Goal: Task Accomplishment & Management: Complete application form

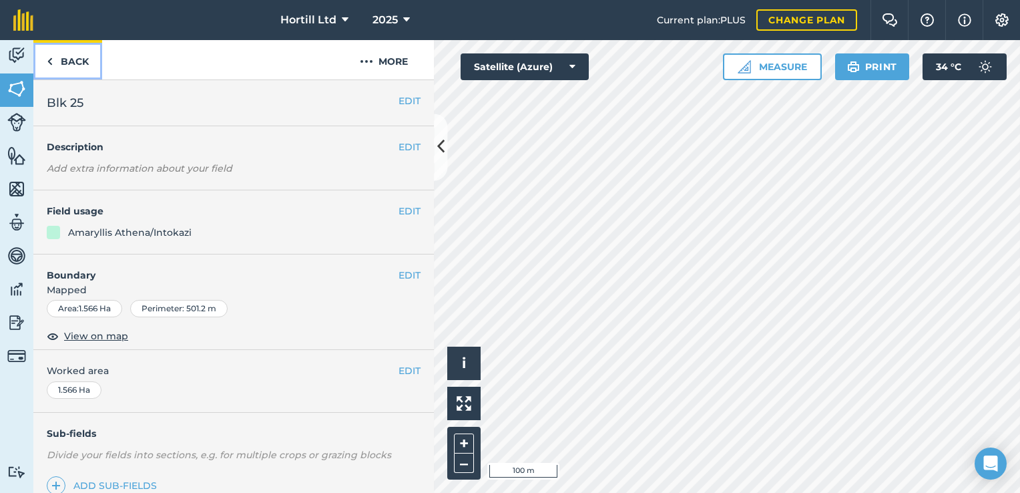
click at [77, 62] on link "Back" at bounding box center [67, 59] width 69 height 39
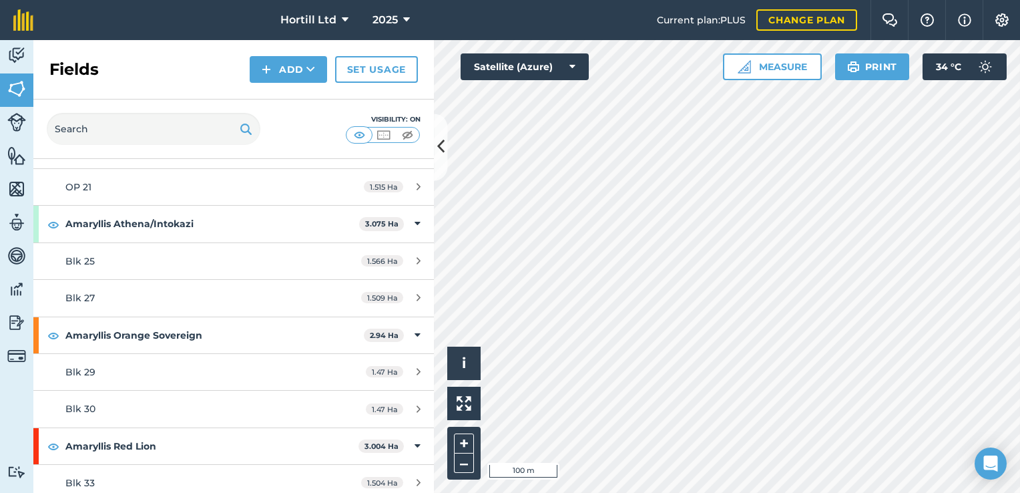
scroll to position [467, 0]
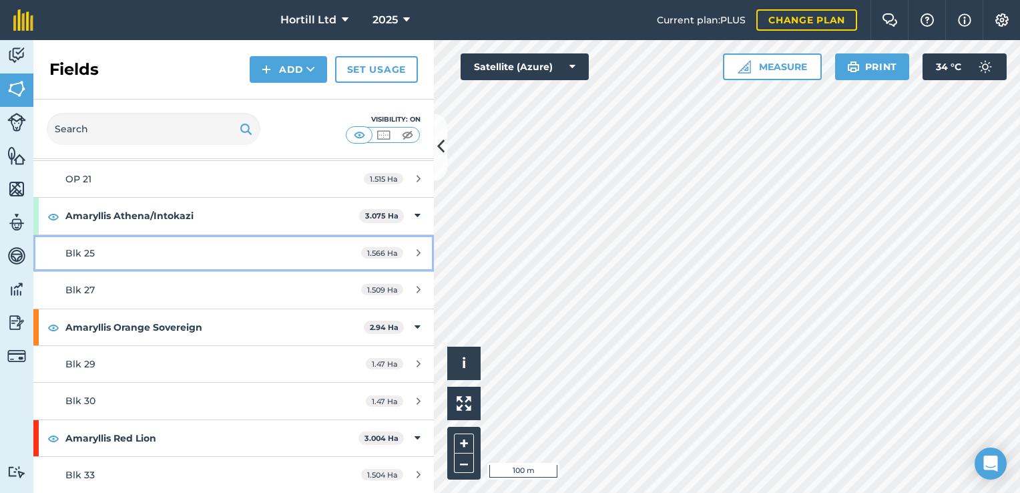
click at [411, 248] on div "1.566 Ha" at bounding box center [391, 253] width 86 height 11
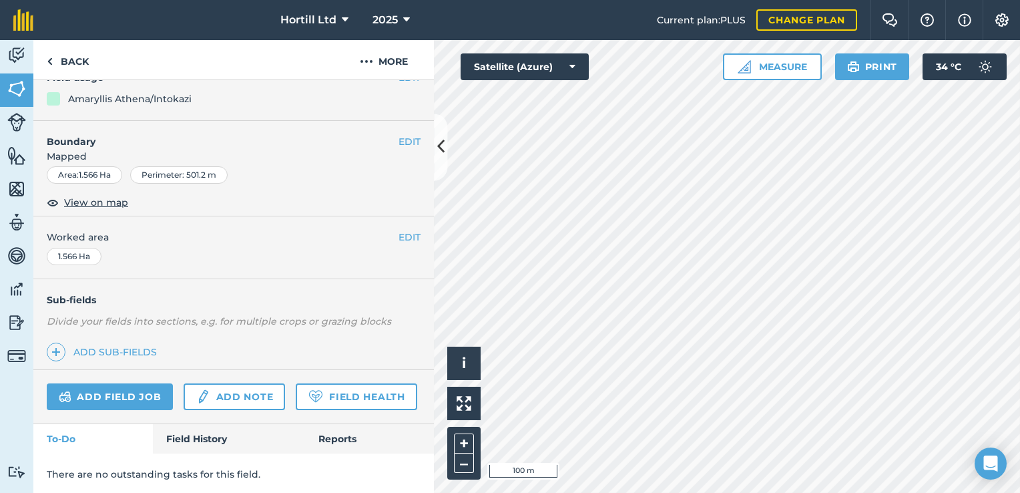
scroll to position [171, 0]
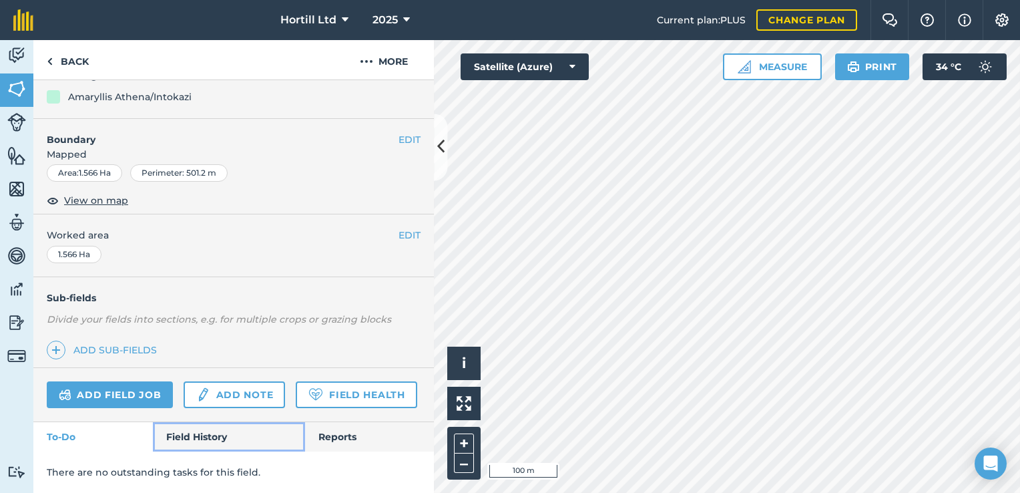
click at [206, 437] on link "Field History" at bounding box center [229, 436] width 152 height 29
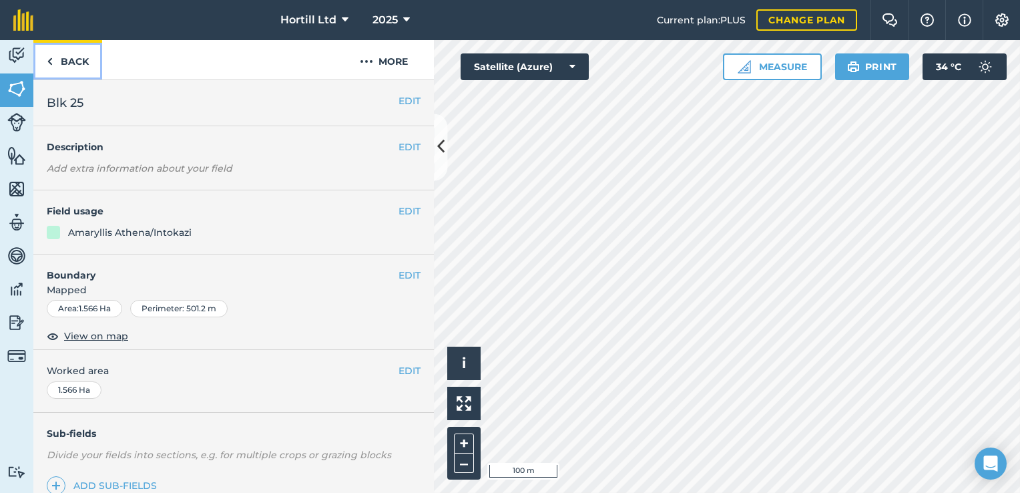
click at [71, 55] on link "Back" at bounding box center [67, 59] width 69 height 39
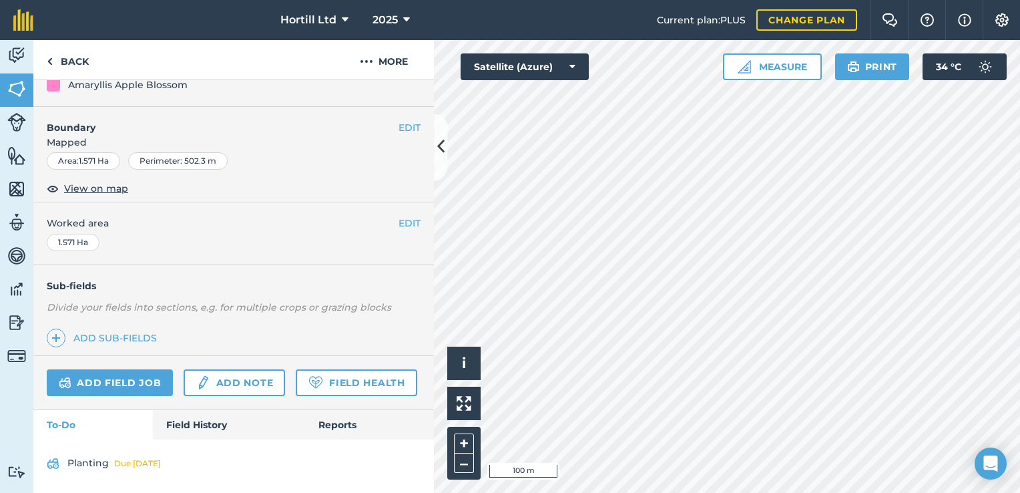
scroll to position [182, 0]
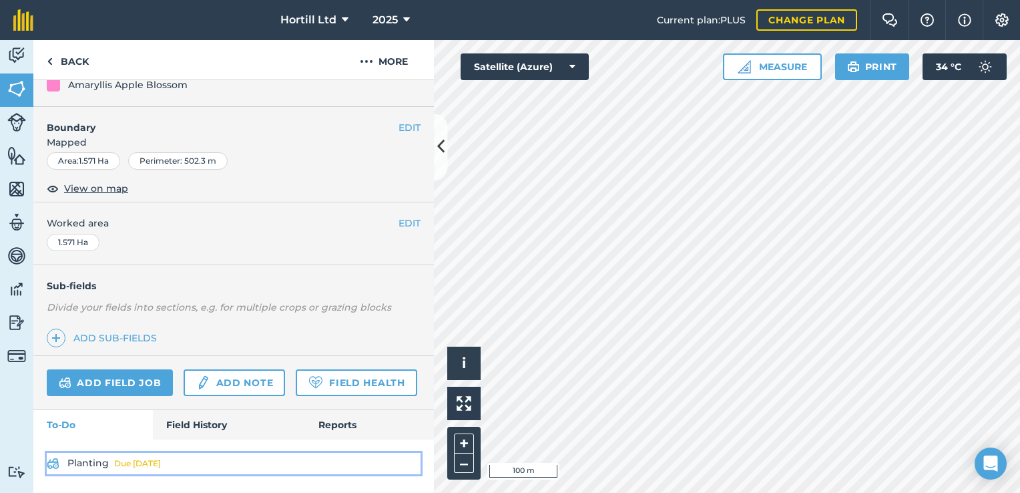
click at [138, 466] on div "Due [DATE]" at bounding box center [137, 463] width 47 height 11
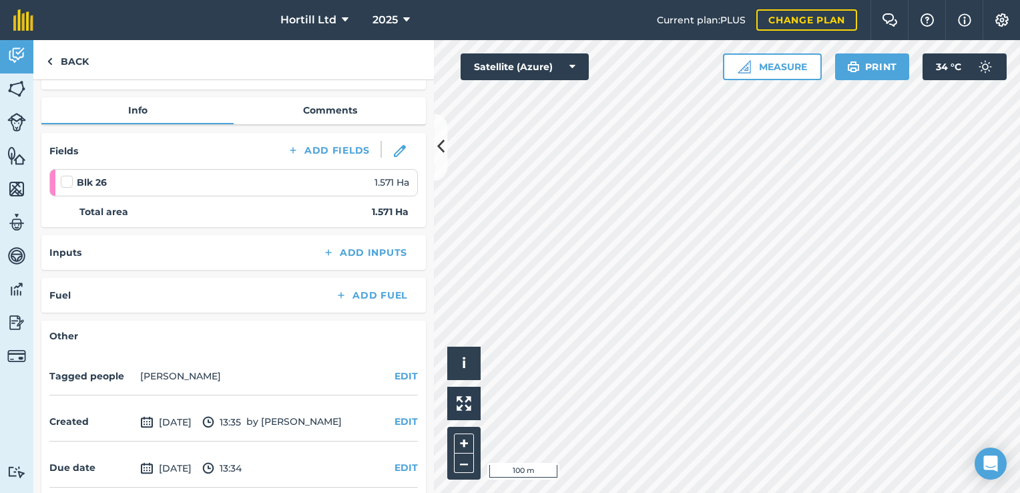
scroll to position [45, 0]
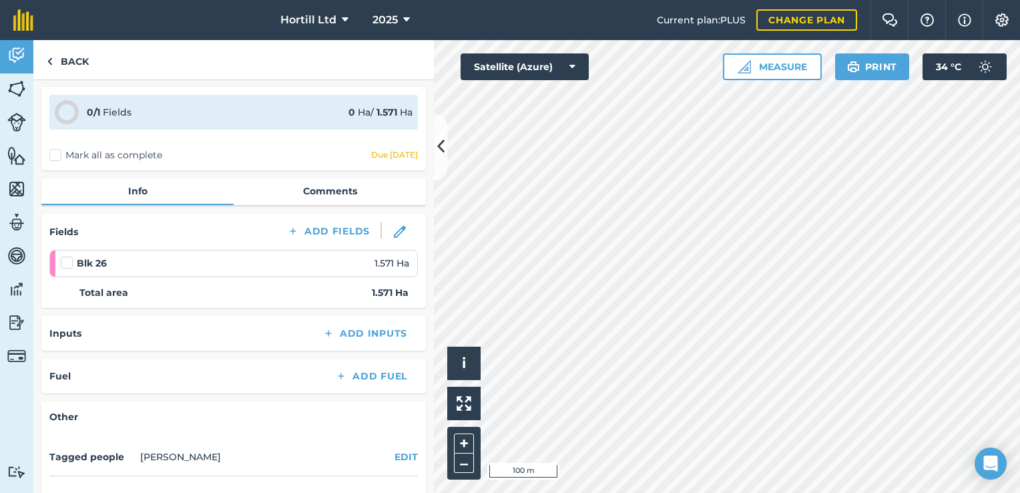
click at [69, 256] on label at bounding box center [69, 256] width 16 height 0
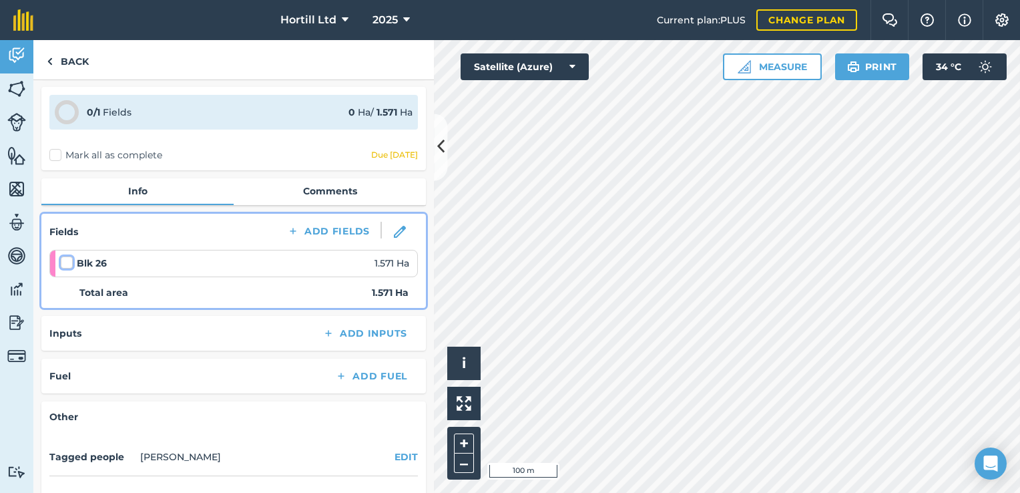
click at [69, 260] on input "checkbox" at bounding box center [65, 260] width 9 height 9
checkbox input "false"
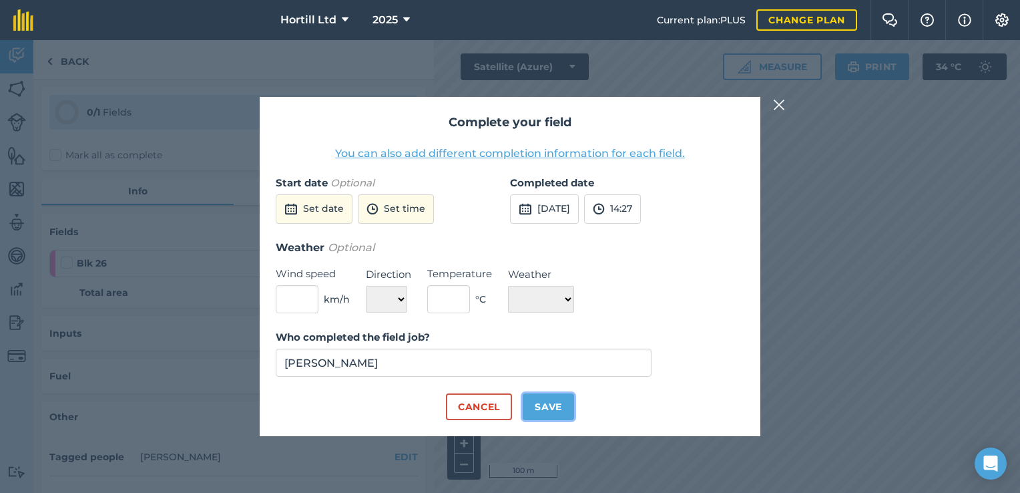
click at [549, 413] on button "Save" at bounding box center [548, 406] width 51 height 27
checkbox input "true"
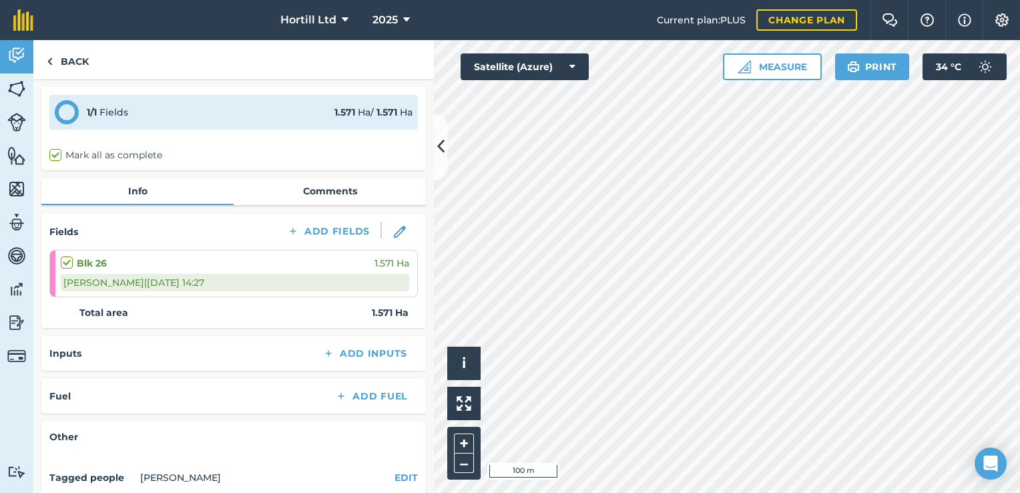
click at [69, 256] on label at bounding box center [69, 256] width 16 height 0
click at [69, 260] on input "checkbox" at bounding box center [65, 260] width 9 height 9
checkbox input "true"
checkbox input "false"
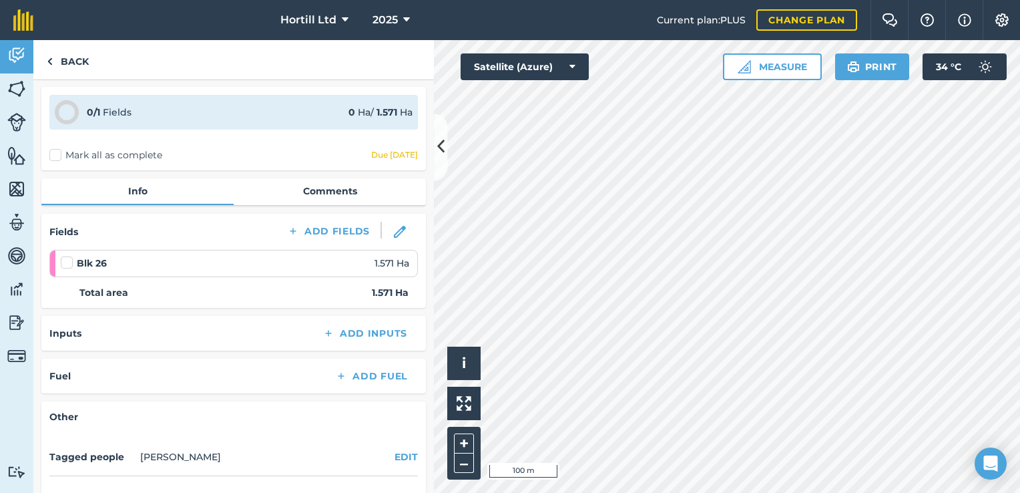
scroll to position [0, 0]
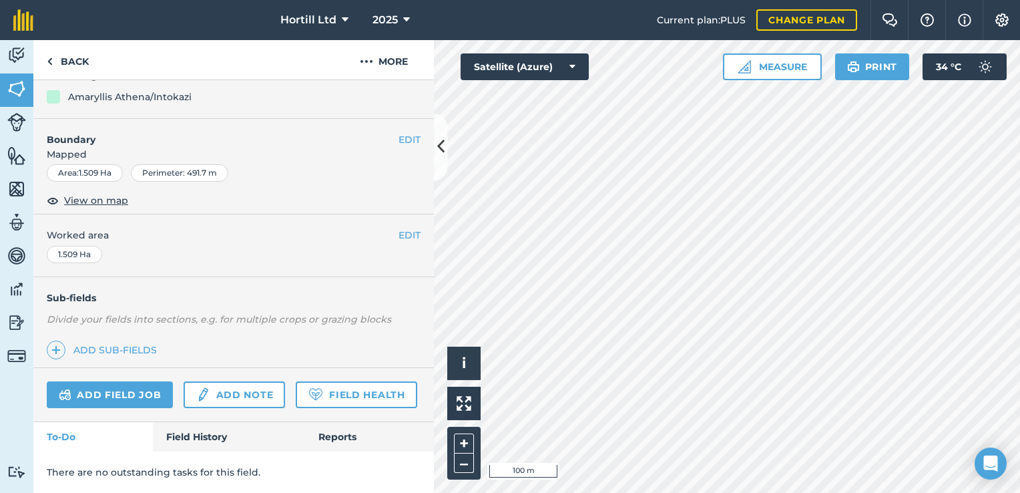
scroll to position [171, 0]
click at [187, 439] on link "Field History" at bounding box center [229, 436] width 152 height 29
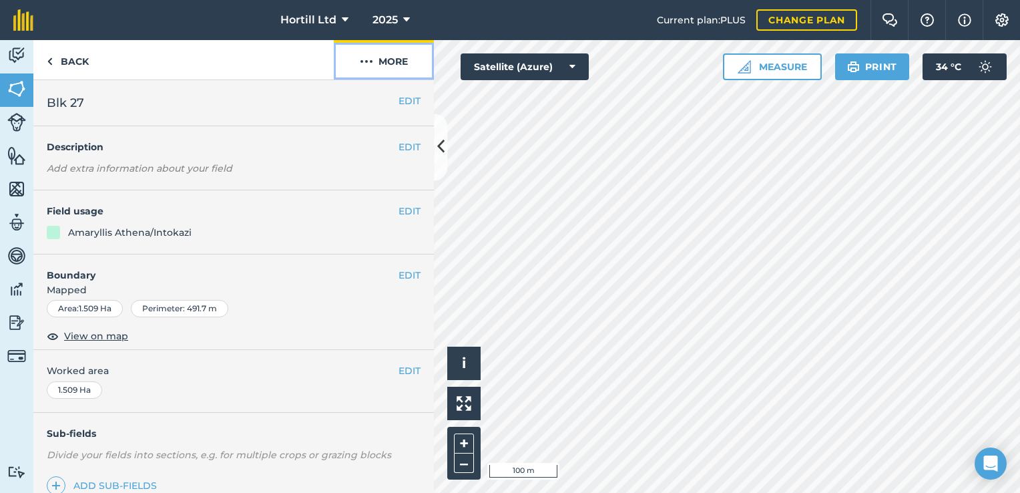
click at [401, 63] on button "More" at bounding box center [384, 59] width 100 height 39
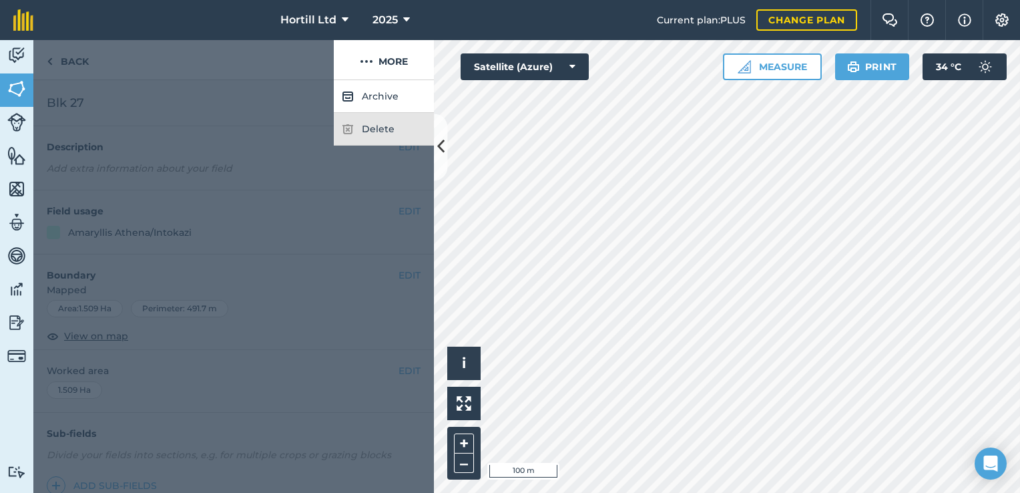
click at [276, 71] on div at bounding box center [183, 60] width 301 height 40
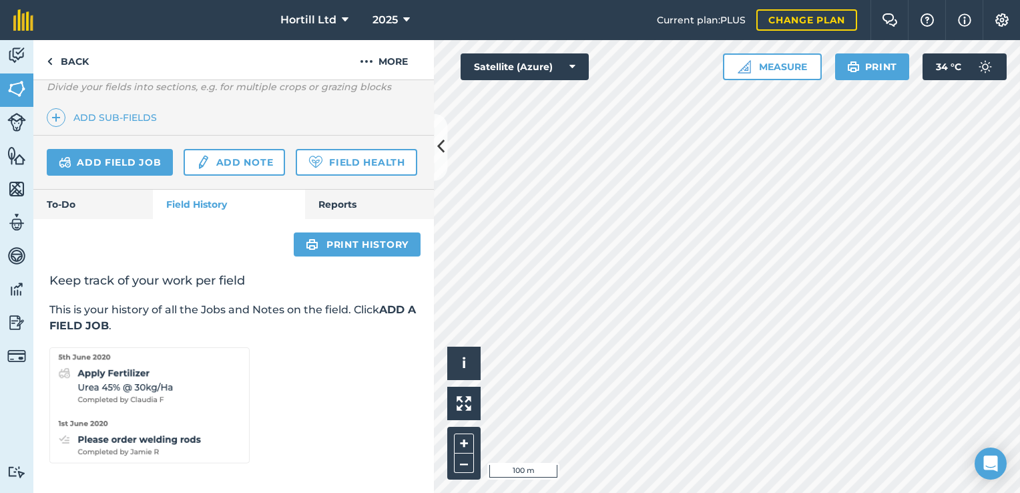
scroll to position [403, 0]
click at [110, 207] on link "To-Do" at bounding box center [93, 204] width 120 height 29
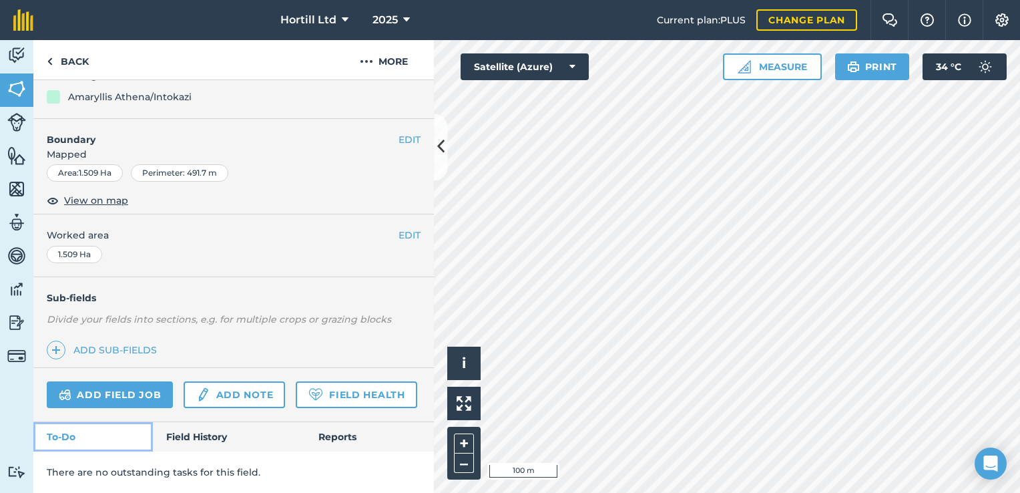
scroll to position [171, 0]
click at [119, 381] on link "Add field job" at bounding box center [110, 394] width 126 height 27
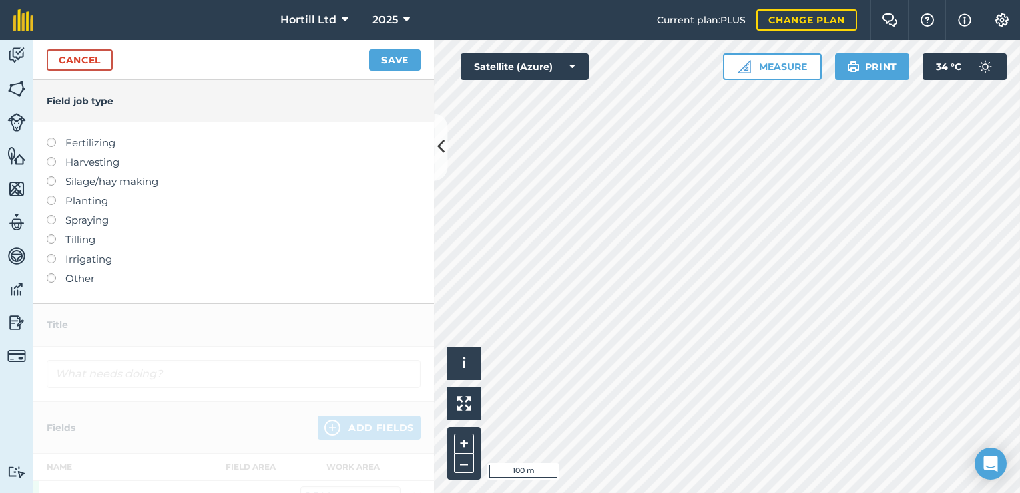
click at [52, 196] on label at bounding box center [56, 196] width 19 height 0
type input "Planting"
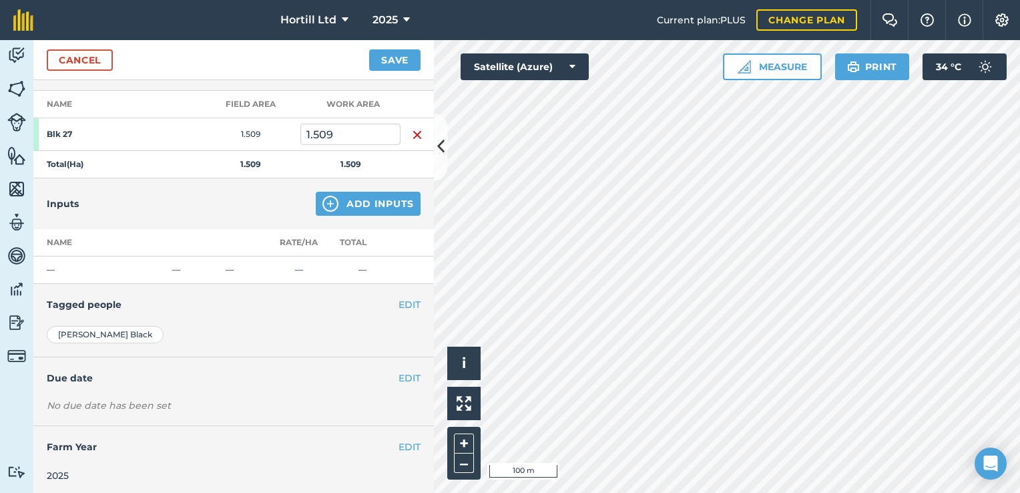
scroll to position [182, 0]
click at [403, 375] on button "EDIT" at bounding box center [410, 377] width 22 height 15
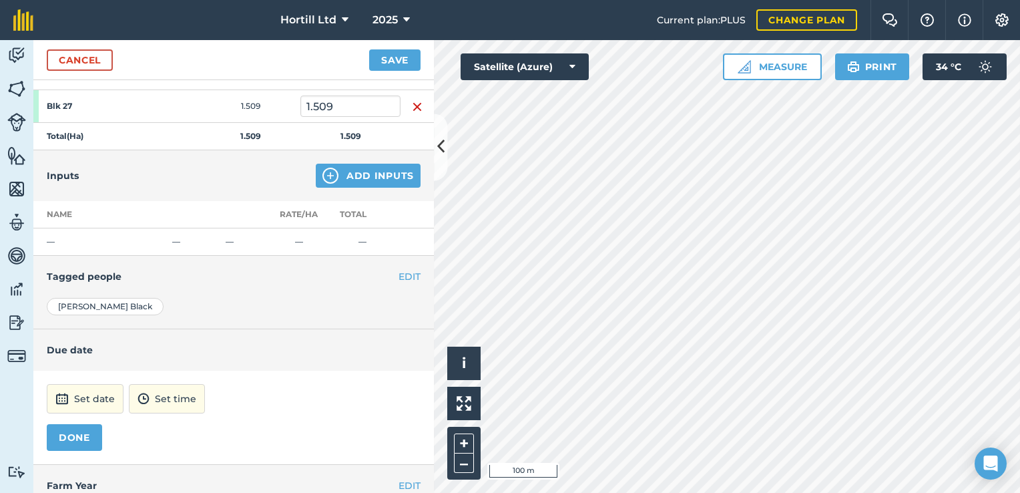
scroll to position [248, 0]
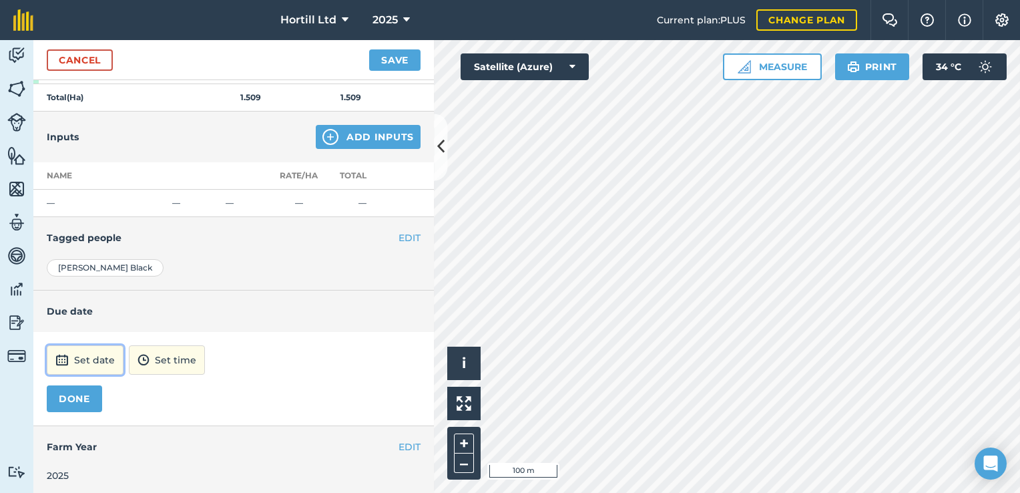
click at [93, 353] on button "Set date" at bounding box center [85, 359] width 77 height 29
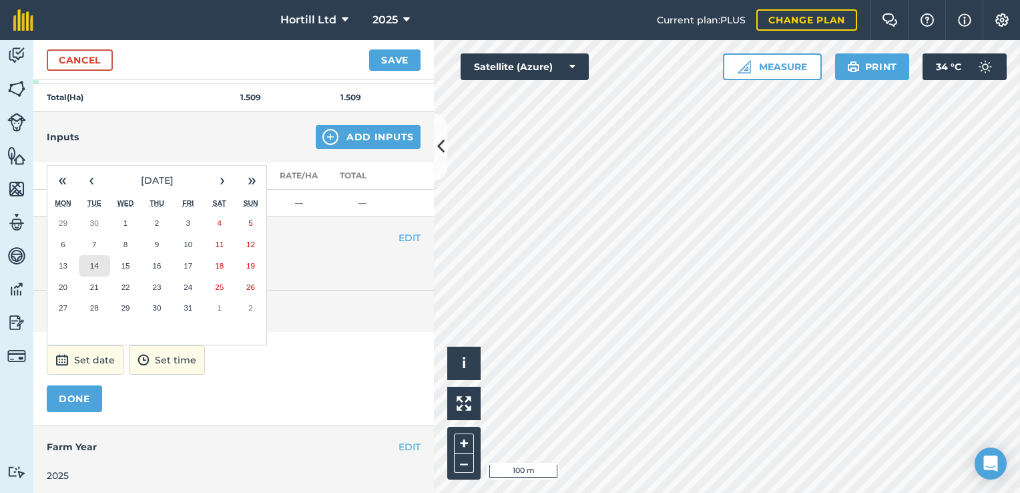
click at [94, 265] on abbr "14" at bounding box center [94, 265] width 9 height 9
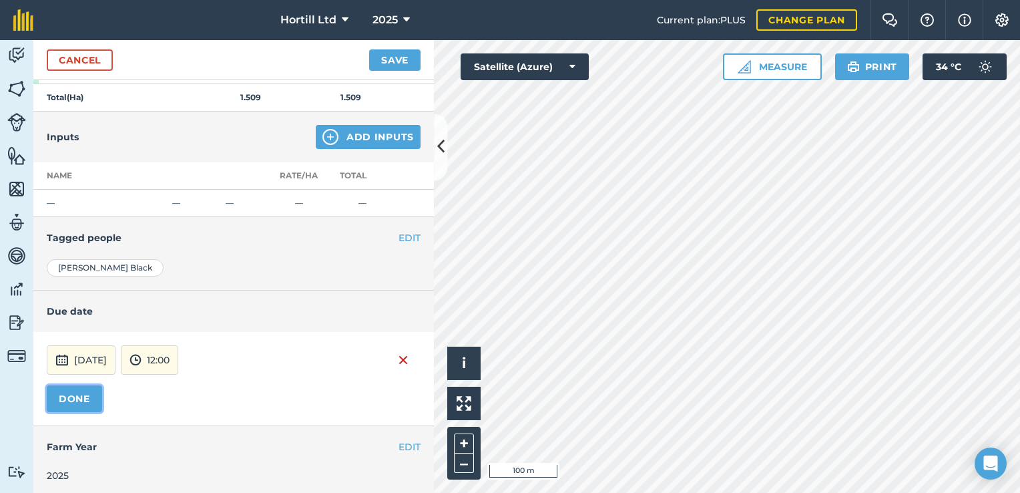
click at [63, 394] on button "DONE" at bounding box center [74, 398] width 55 height 27
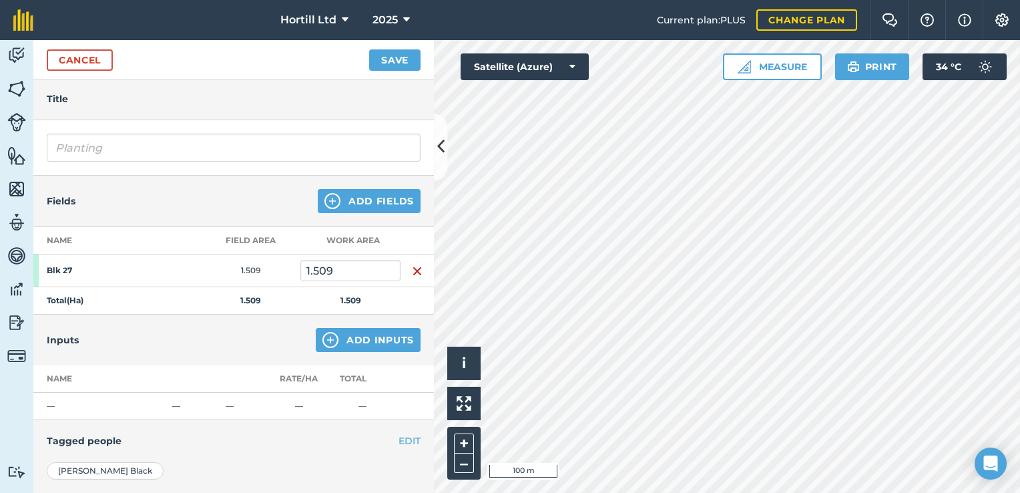
scroll to position [0, 0]
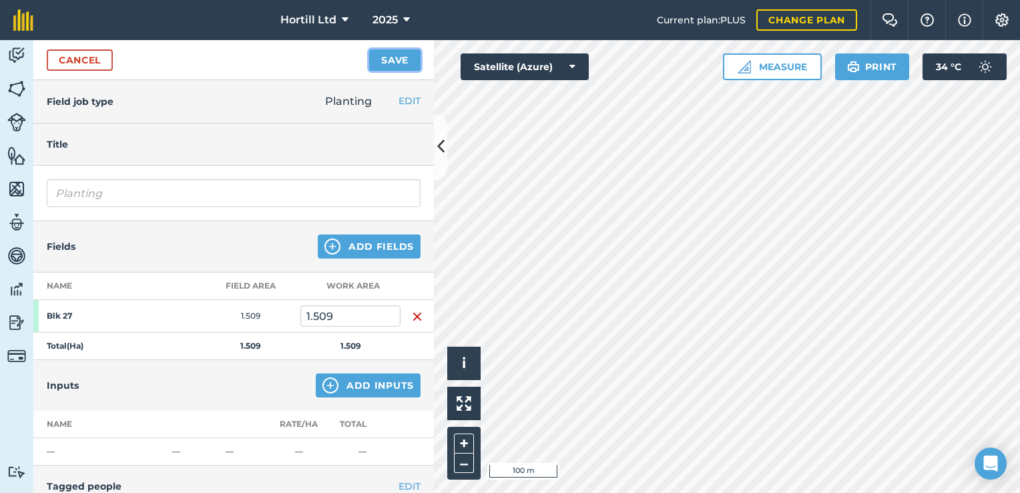
click at [406, 65] on button "Save" at bounding box center [394, 59] width 51 height 21
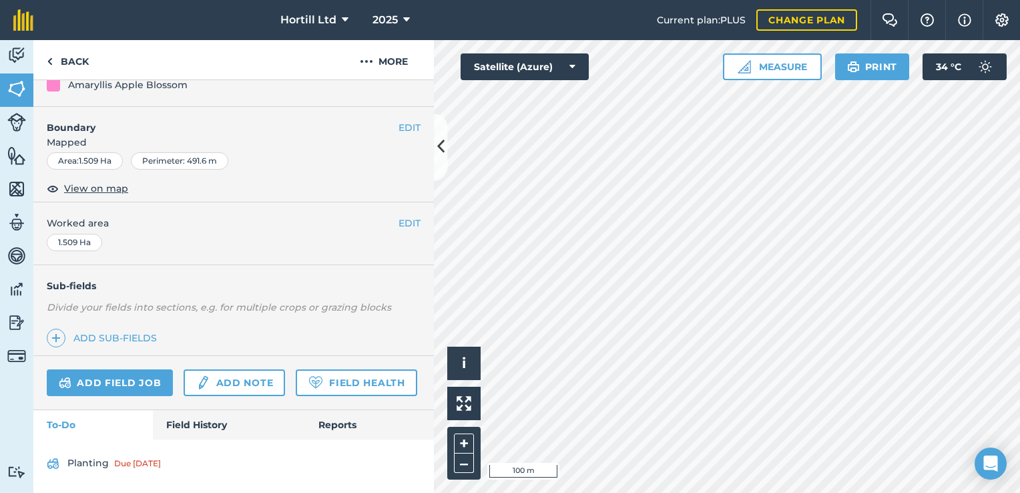
scroll to position [182, 0]
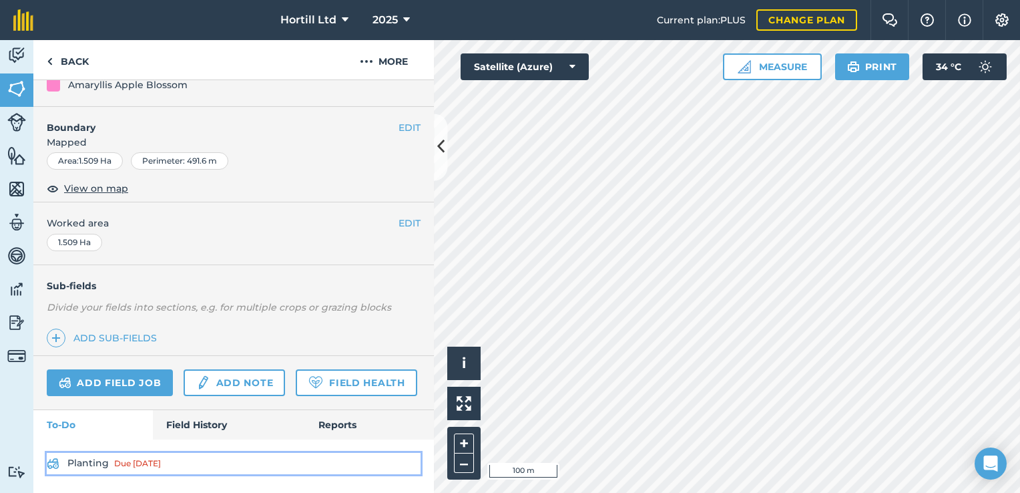
click at [139, 467] on div "Due [DATE]" at bounding box center [137, 463] width 47 height 11
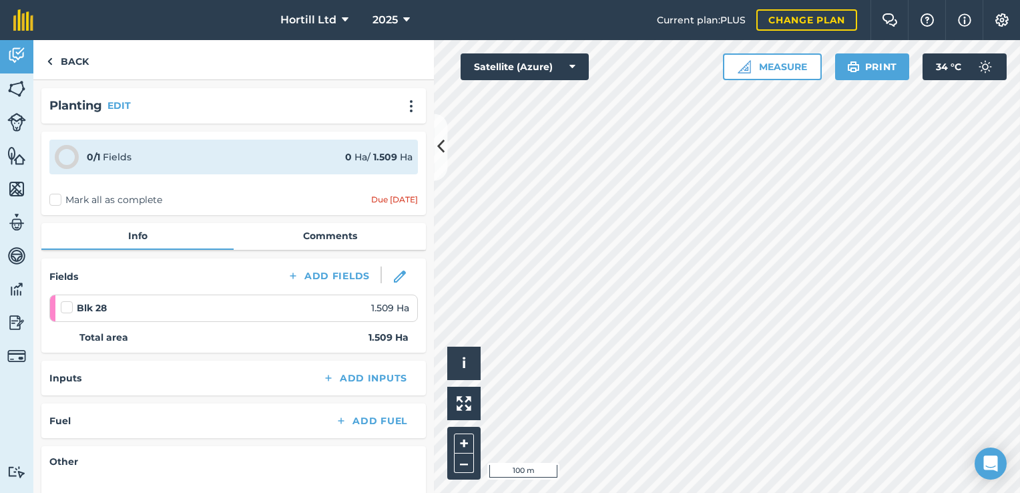
click at [63, 301] on label at bounding box center [69, 301] width 16 height 0
click at [63, 305] on input "checkbox" at bounding box center [65, 305] width 9 height 9
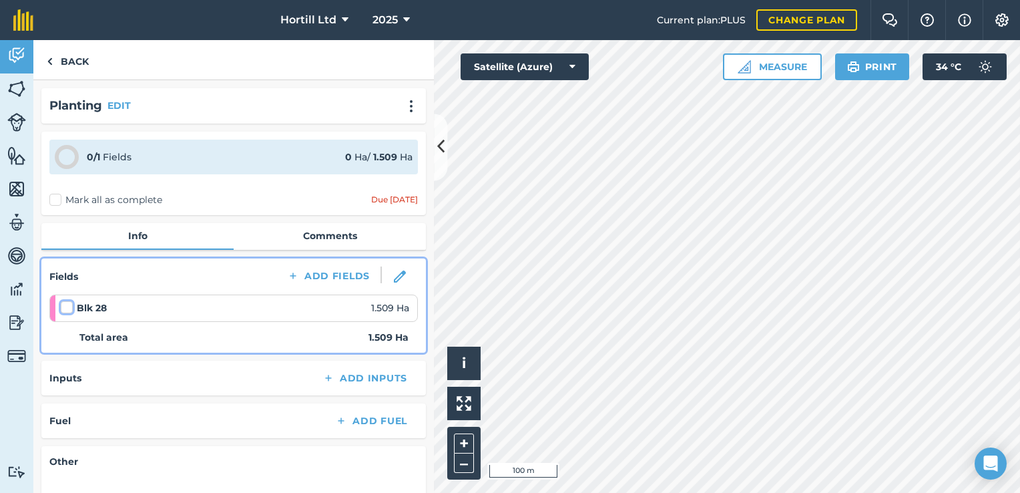
checkbox input "false"
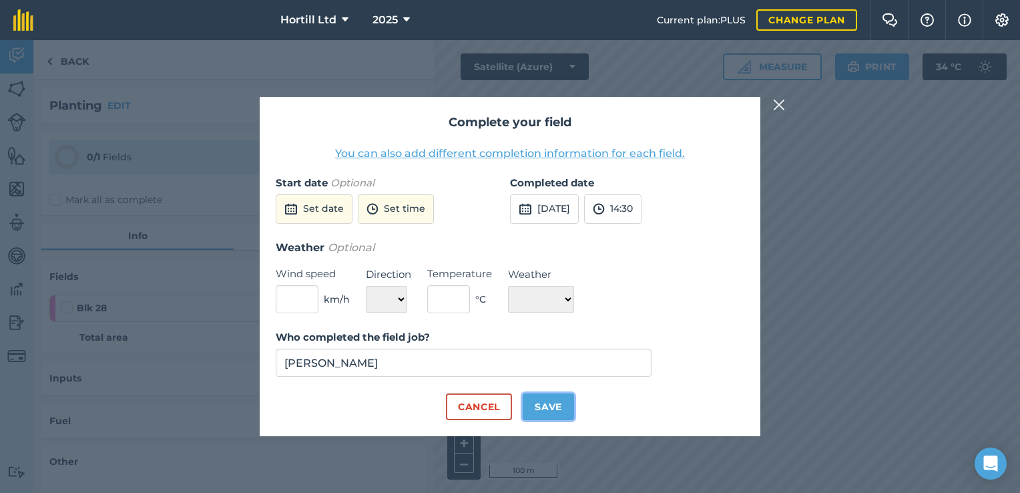
click at [544, 407] on button "Save" at bounding box center [548, 406] width 51 height 27
checkbox input "true"
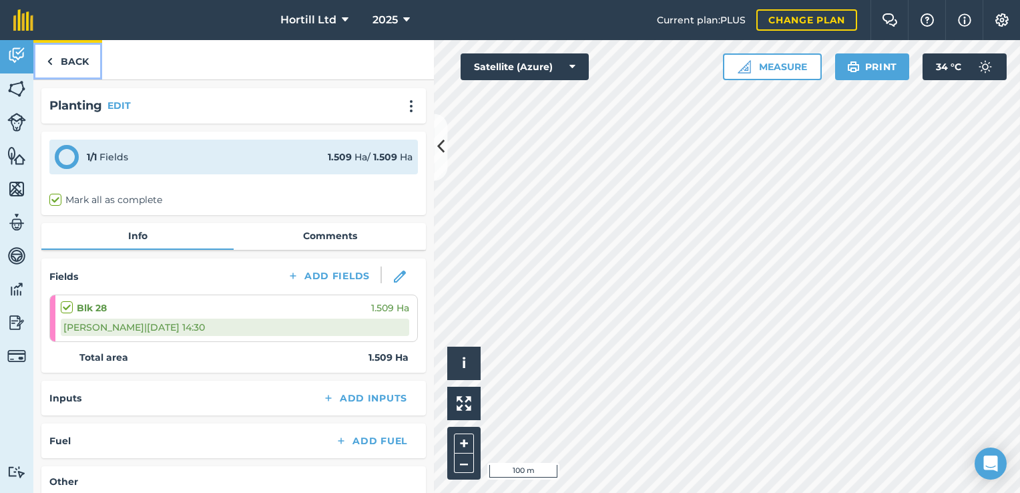
click at [66, 63] on link "Back" at bounding box center [67, 59] width 69 height 39
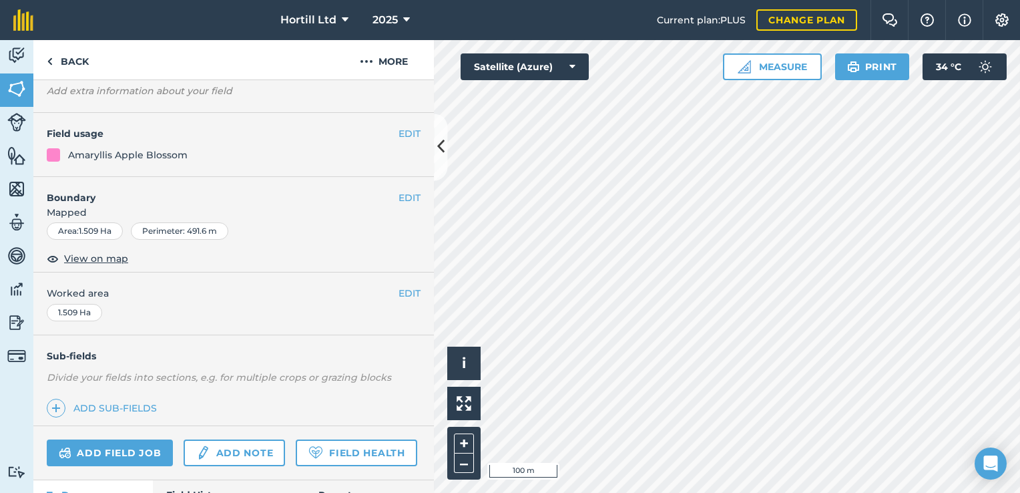
scroll to position [171, 0]
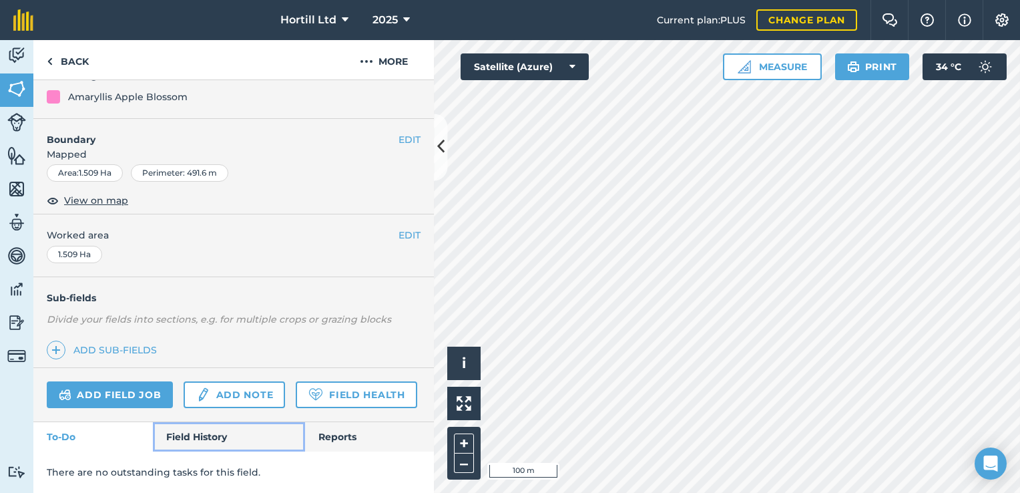
click at [198, 429] on link "Field History" at bounding box center [229, 436] width 152 height 29
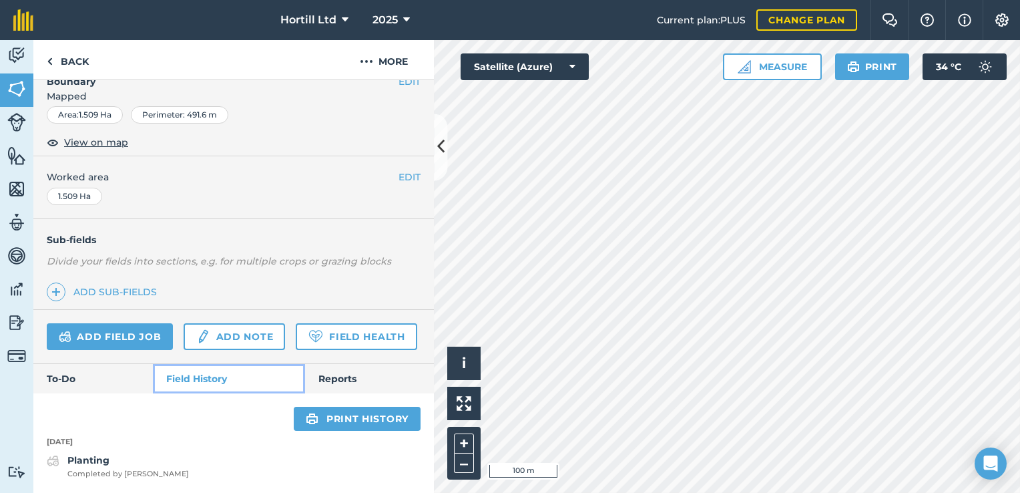
scroll to position [228, 0]
click at [78, 459] on strong "Planting" at bounding box center [88, 460] width 42 height 12
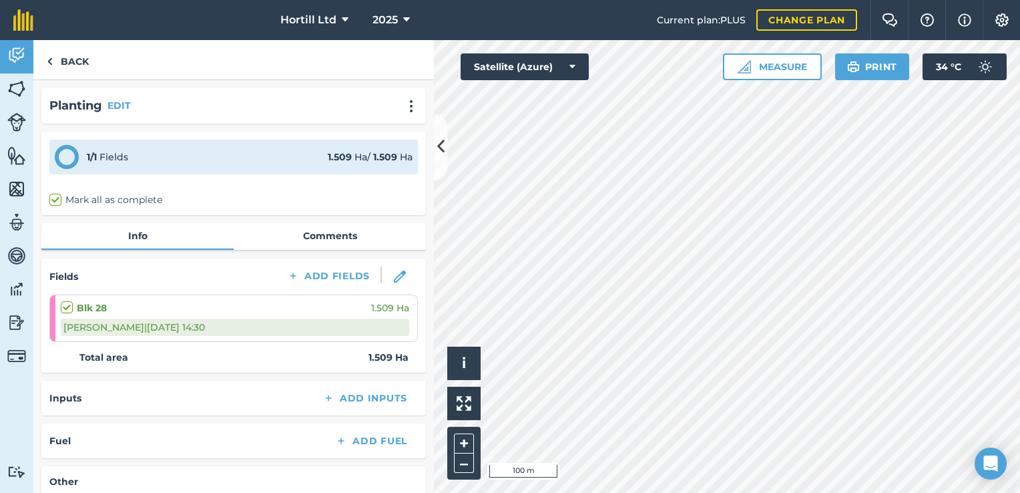
click at [148, 330] on div "[PERSON_NAME] | [DATE] 14:30" at bounding box center [235, 327] width 349 height 17
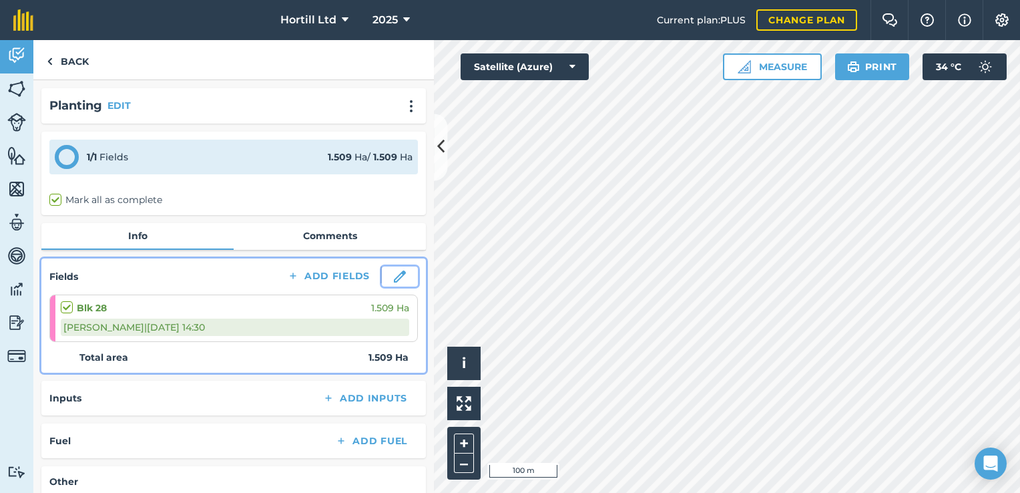
click at [394, 274] on img at bounding box center [400, 276] width 12 height 12
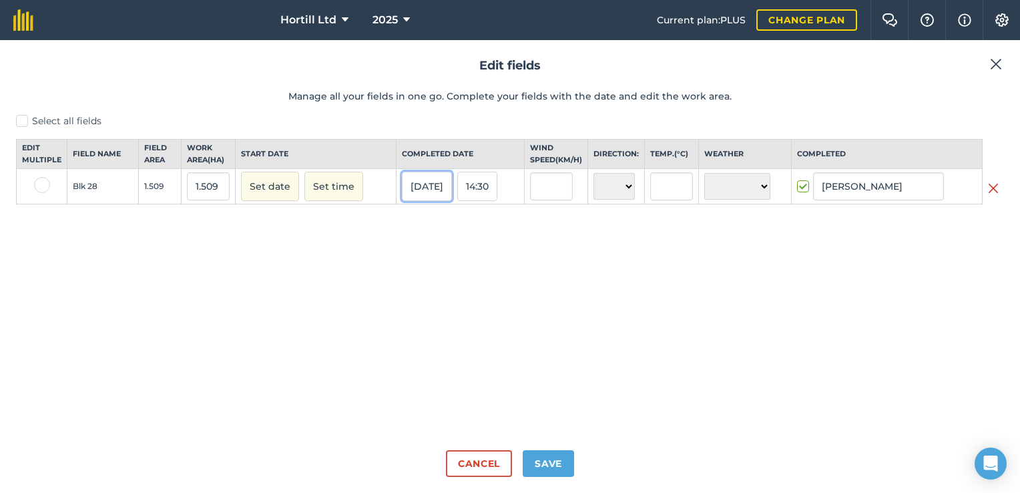
click at [429, 196] on button "[DATE]" at bounding box center [427, 186] width 50 height 29
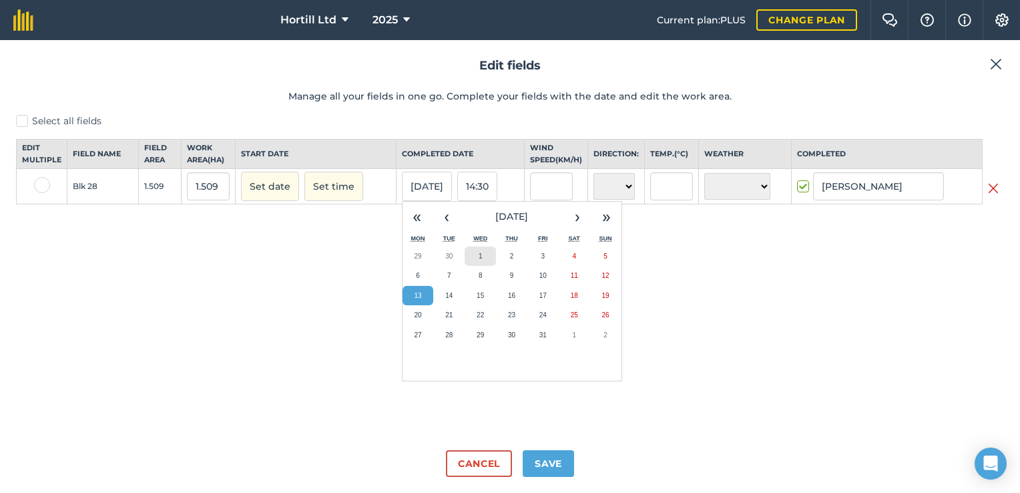
click at [479, 266] on button "1" at bounding box center [480, 256] width 31 height 20
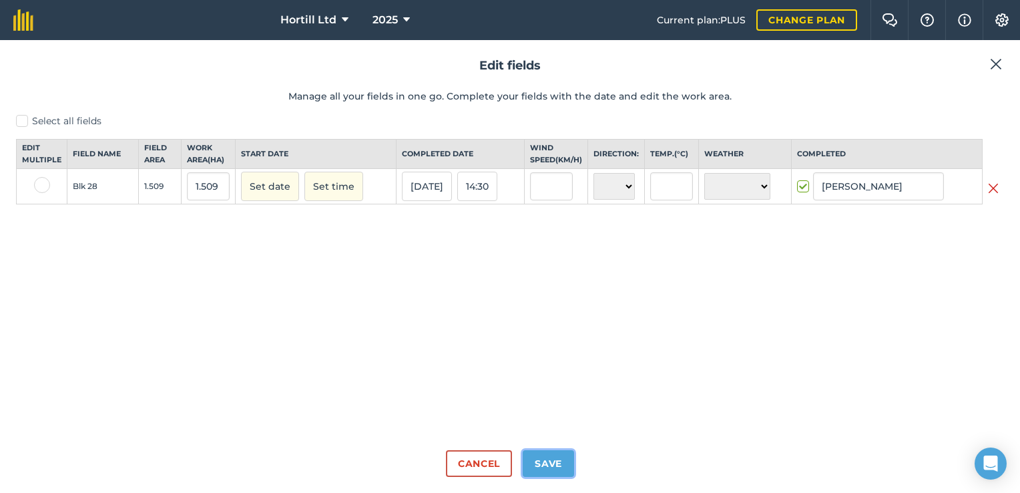
click at [555, 464] on button "Save" at bounding box center [548, 463] width 51 height 27
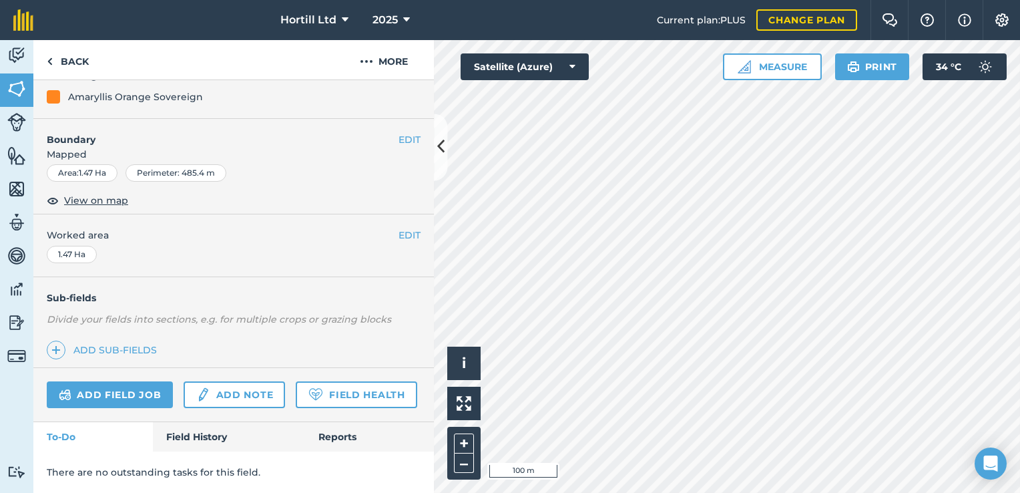
scroll to position [171, 0]
click at [191, 442] on link "Field History" at bounding box center [229, 436] width 152 height 29
click at [230, 435] on link "Field History" at bounding box center [229, 436] width 152 height 29
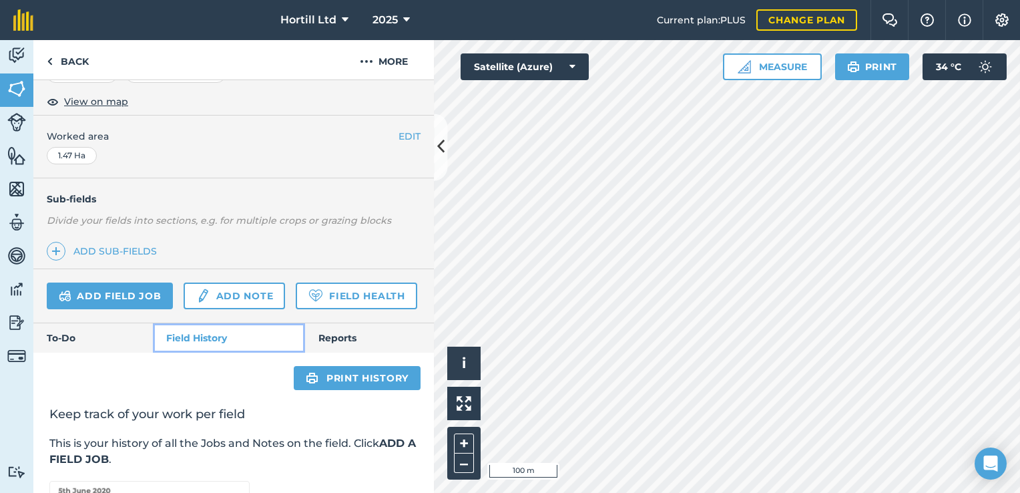
scroll to position [267, 0]
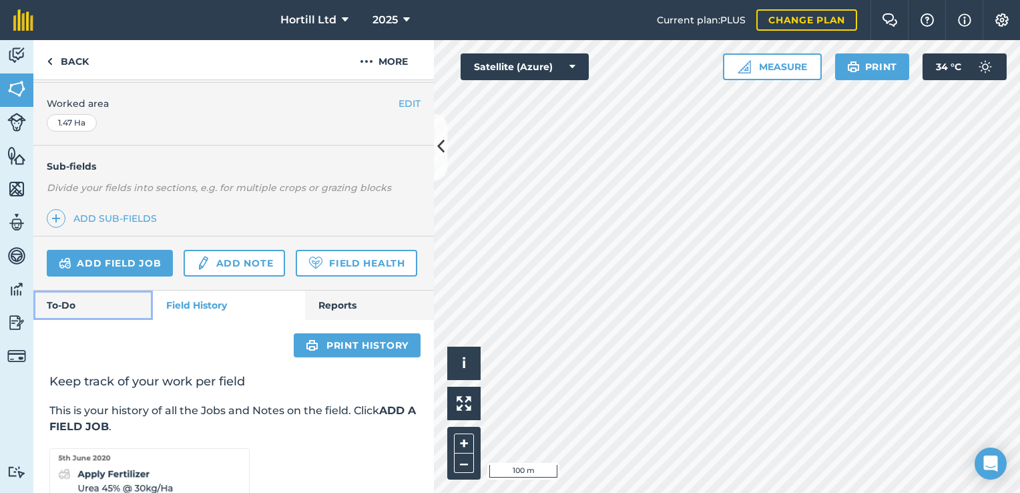
click at [132, 320] on link "To-Do" at bounding box center [93, 304] width 120 height 29
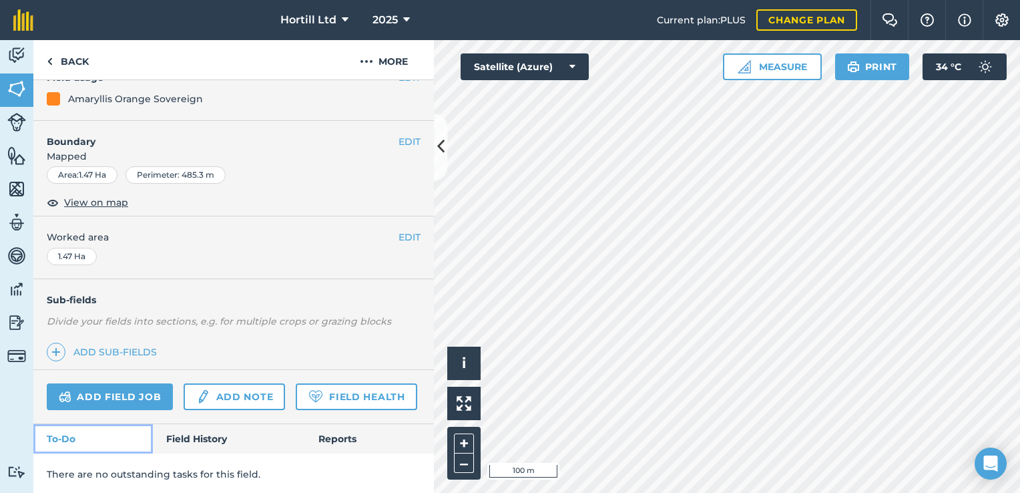
scroll to position [171, 0]
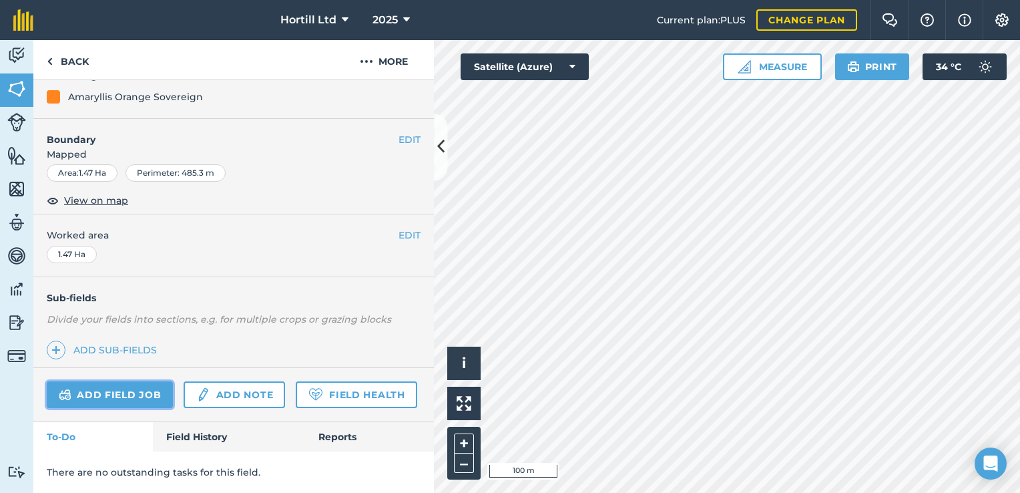
click at [135, 381] on link "Add field job" at bounding box center [110, 394] width 126 height 27
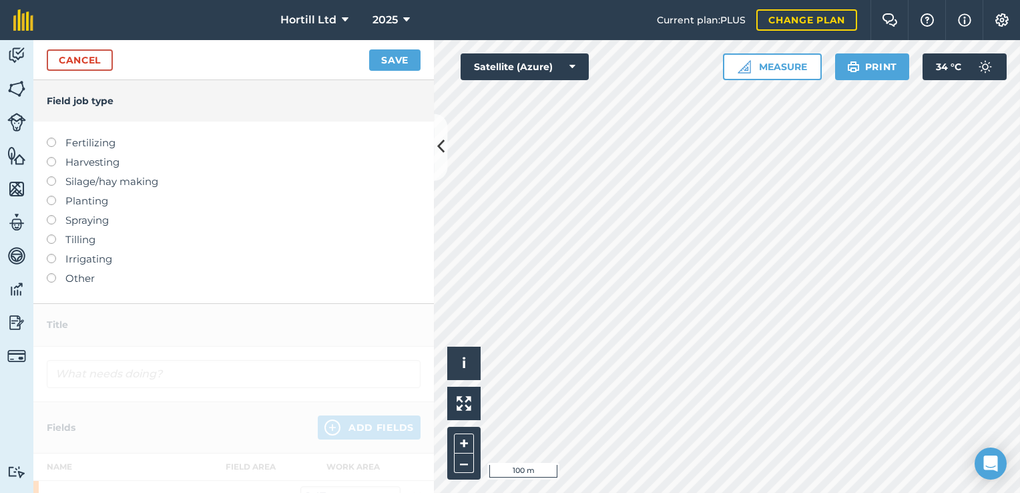
click at [74, 202] on label "Planting" at bounding box center [234, 201] width 374 height 16
type input "Planting"
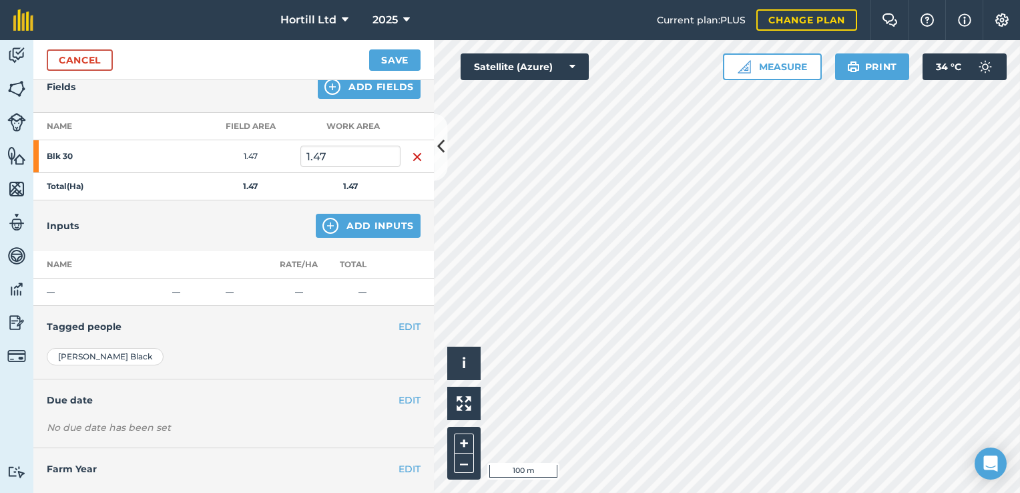
scroll to position [182, 0]
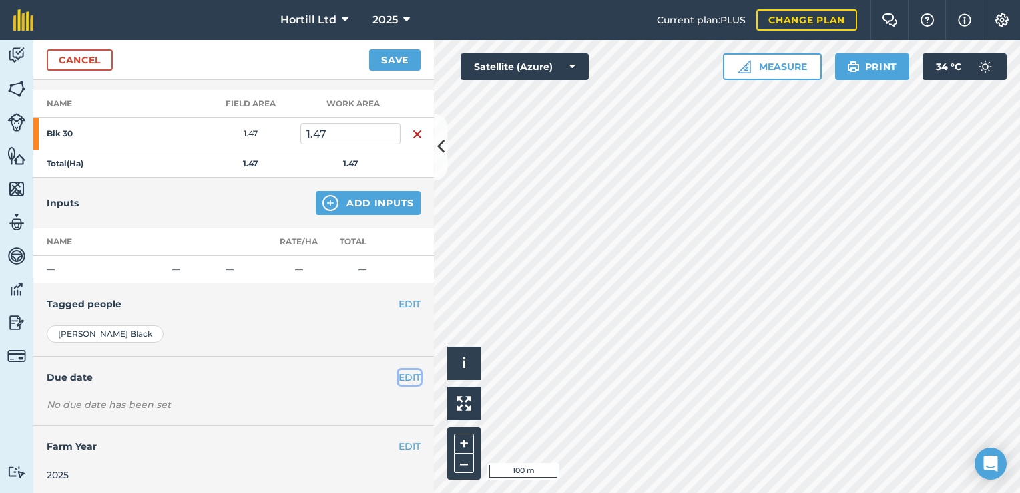
click at [399, 376] on button "EDIT" at bounding box center [410, 377] width 22 height 15
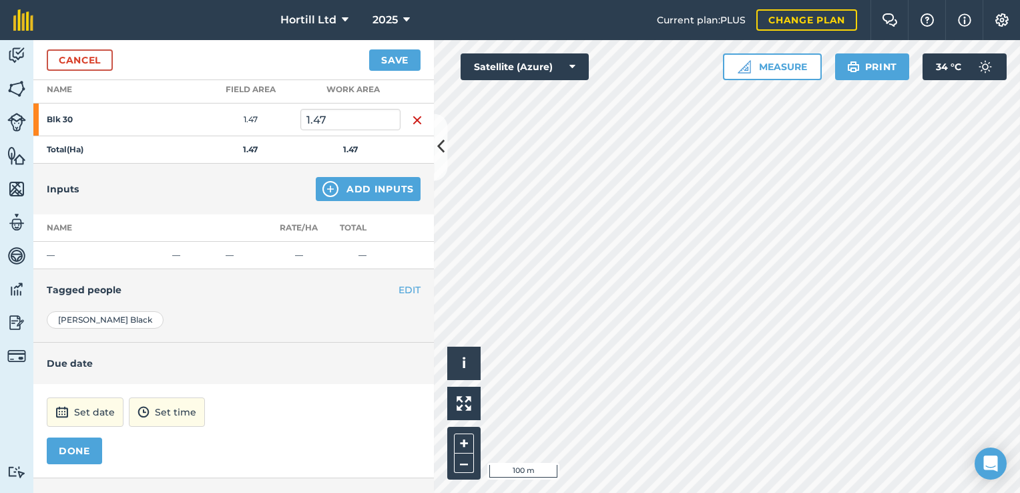
scroll to position [248, 0]
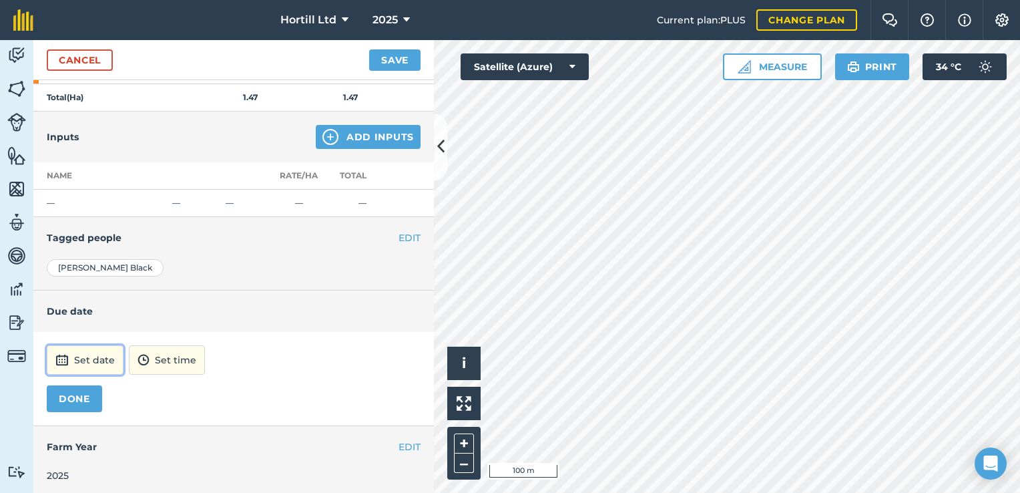
click at [86, 352] on button "Set date" at bounding box center [85, 359] width 77 height 29
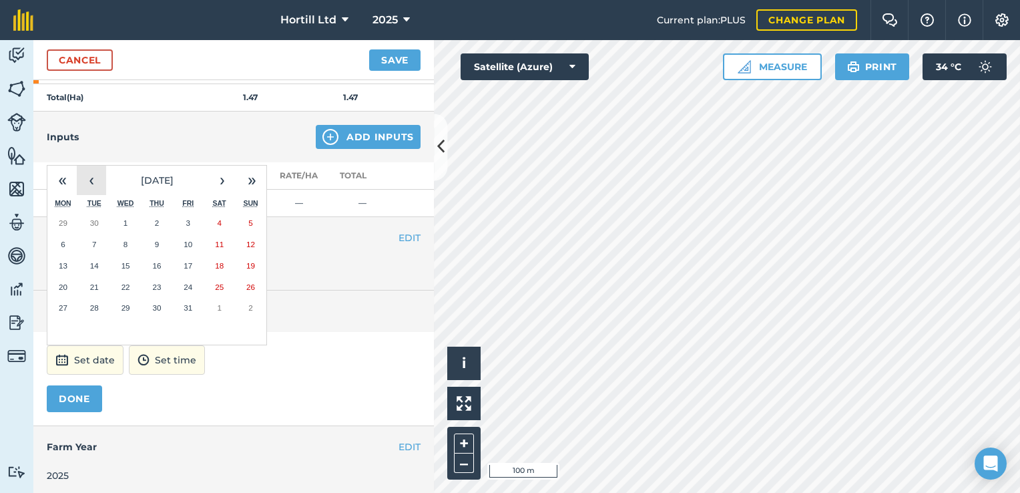
click at [94, 180] on button "‹" at bounding box center [91, 180] width 29 height 29
click at [187, 255] on button "19" at bounding box center [187, 265] width 31 height 21
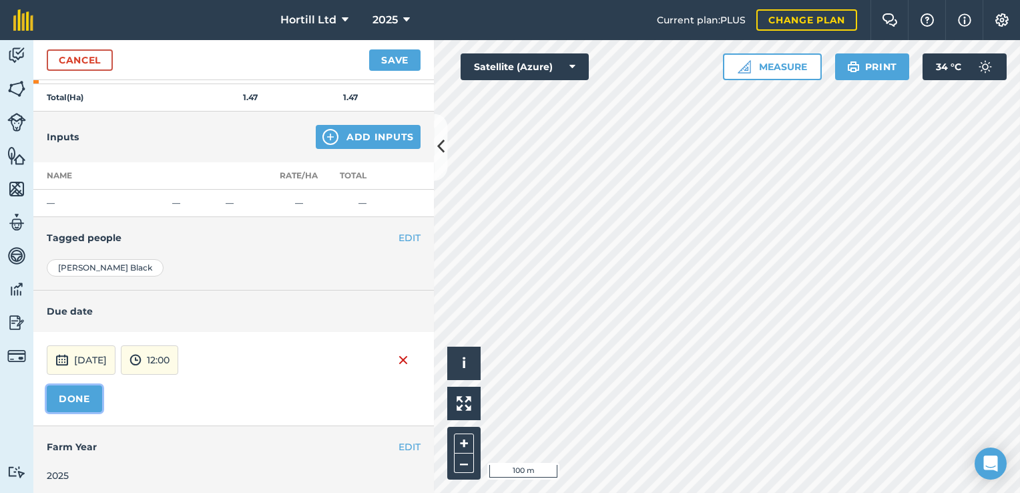
click at [69, 397] on button "DONE" at bounding box center [74, 398] width 55 height 27
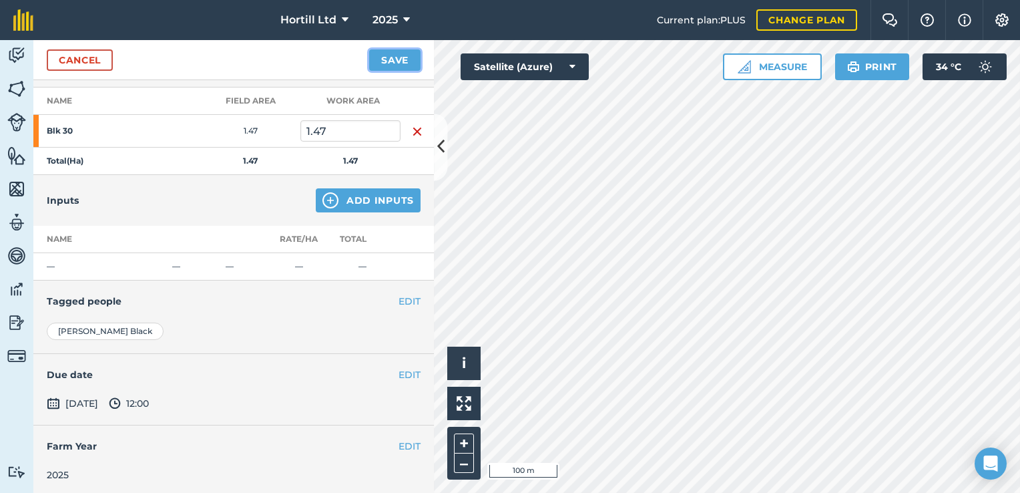
click at [397, 54] on button "Save" at bounding box center [394, 59] width 51 height 21
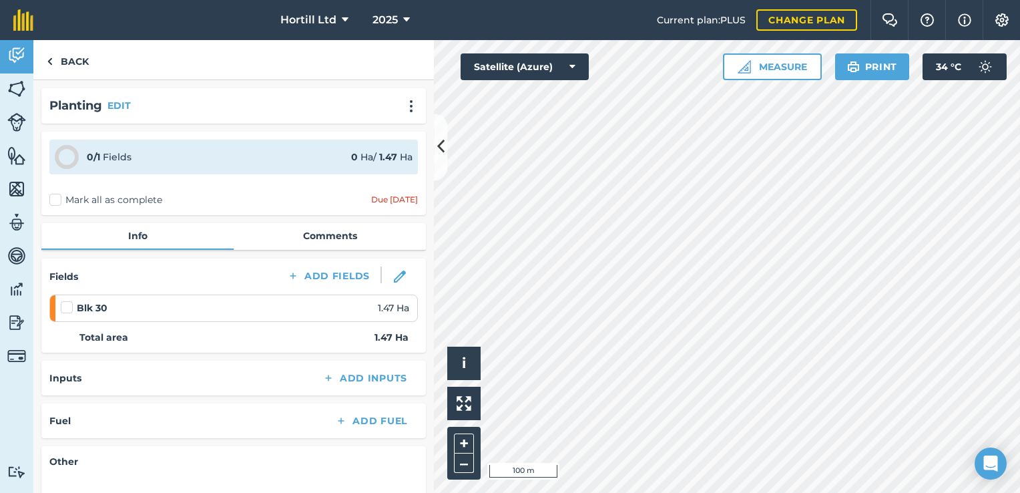
click at [67, 301] on label at bounding box center [69, 301] width 16 height 0
click at [67, 305] on input "checkbox" at bounding box center [65, 305] width 9 height 9
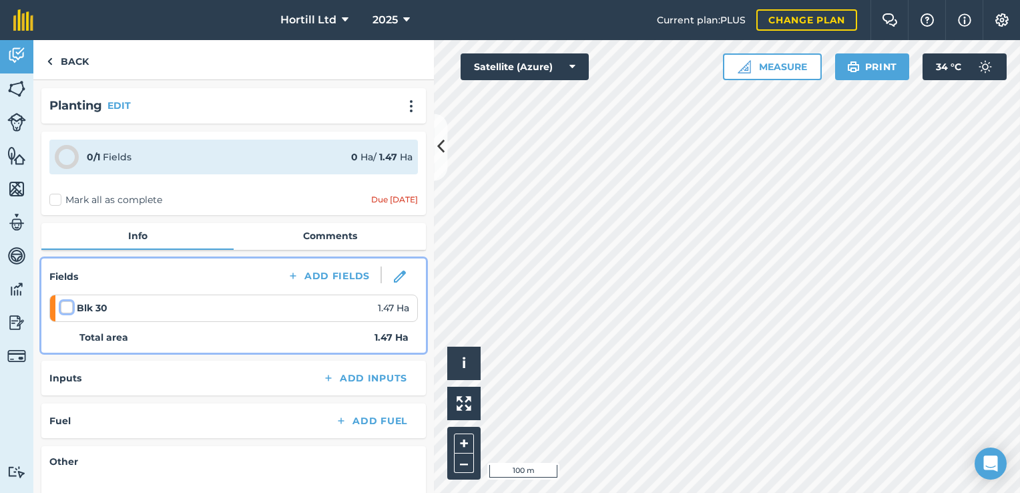
checkbox input "false"
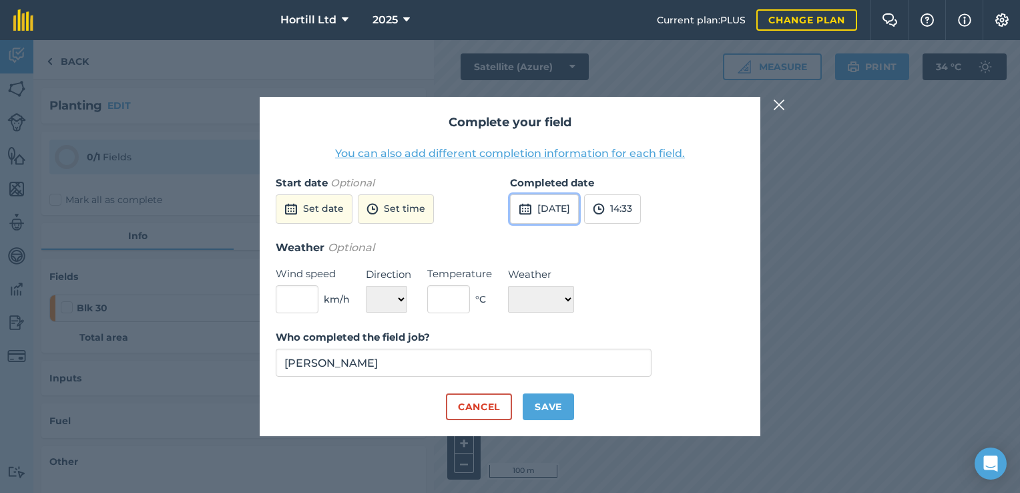
click at [564, 214] on button "[DATE]" at bounding box center [544, 208] width 69 height 29
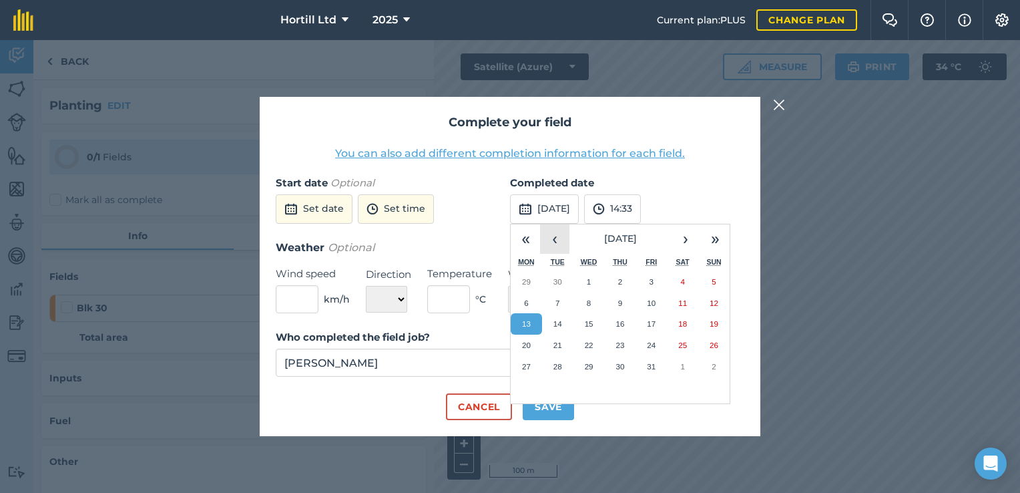
click at [555, 240] on button "‹" at bounding box center [554, 238] width 29 height 29
click at [654, 323] on abbr "19" at bounding box center [651, 323] width 9 height 9
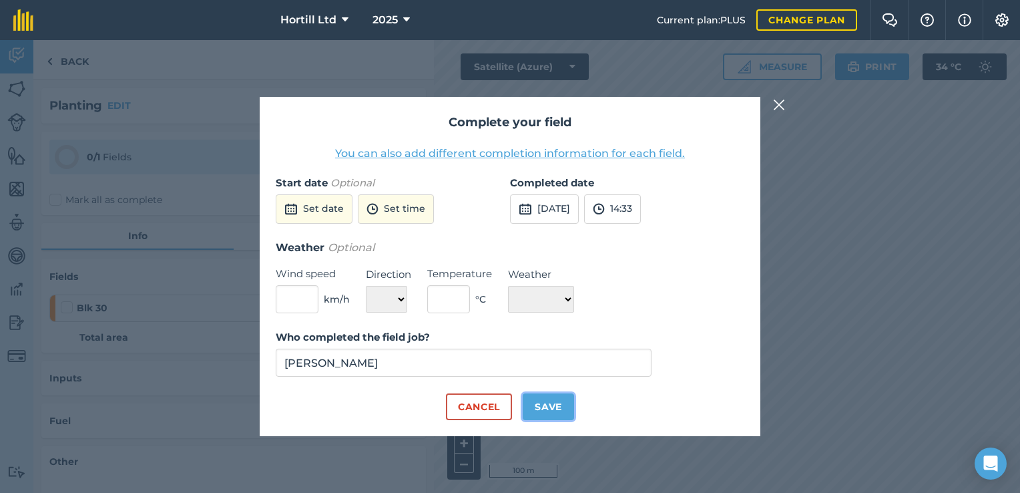
click at [550, 407] on button "Save" at bounding box center [548, 406] width 51 height 27
checkbox input "true"
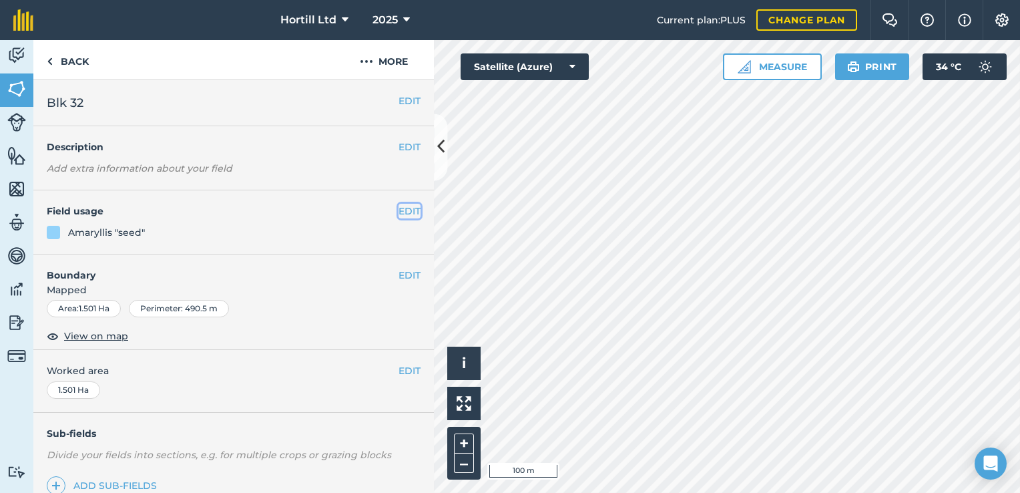
click at [407, 210] on button "EDIT" at bounding box center [410, 211] width 22 height 15
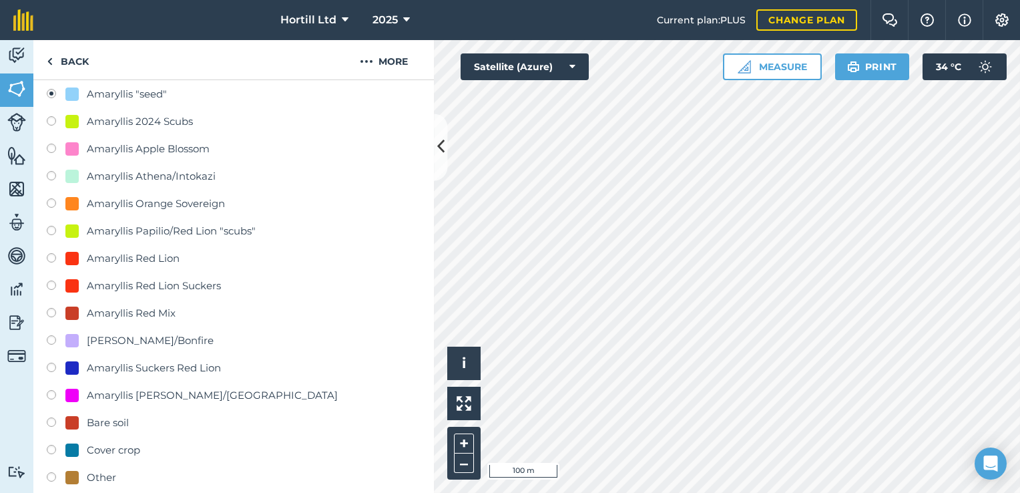
scroll to position [267, 0]
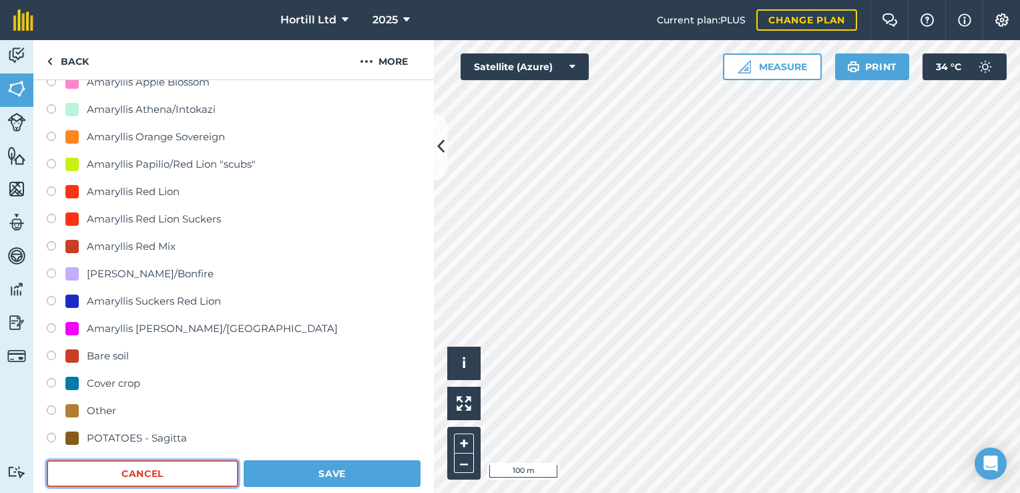
click at [164, 467] on button "Cancel" at bounding box center [143, 473] width 192 height 27
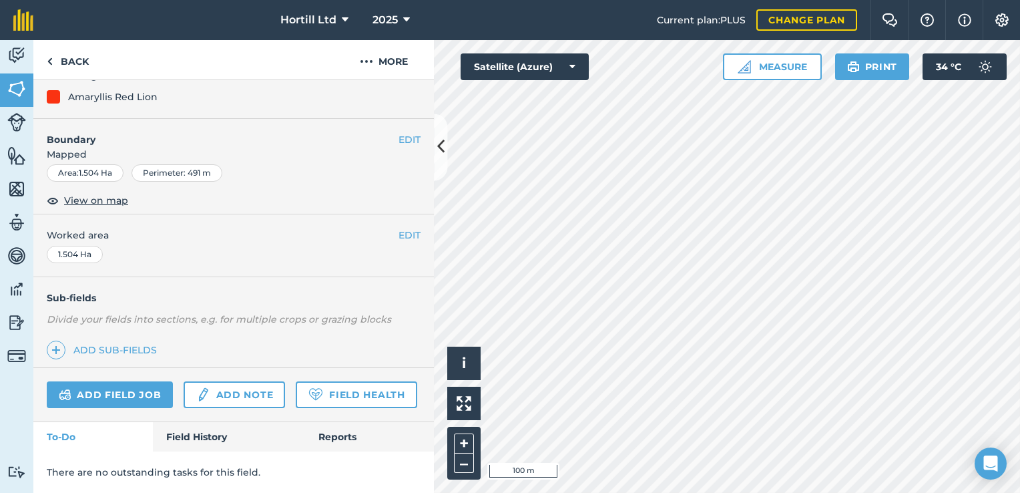
scroll to position [171, 0]
click at [108, 381] on link "Add field job" at bounding box center [110, 394] width 126 height 27
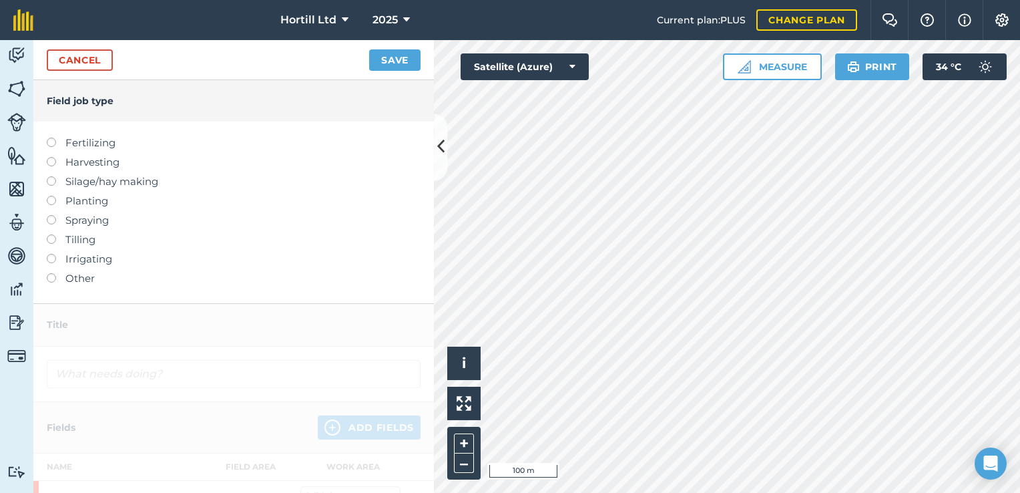
click at [82, 198] on label "Planting" at bounding box center [234, 201] width 374 height 16
type input "Planting"
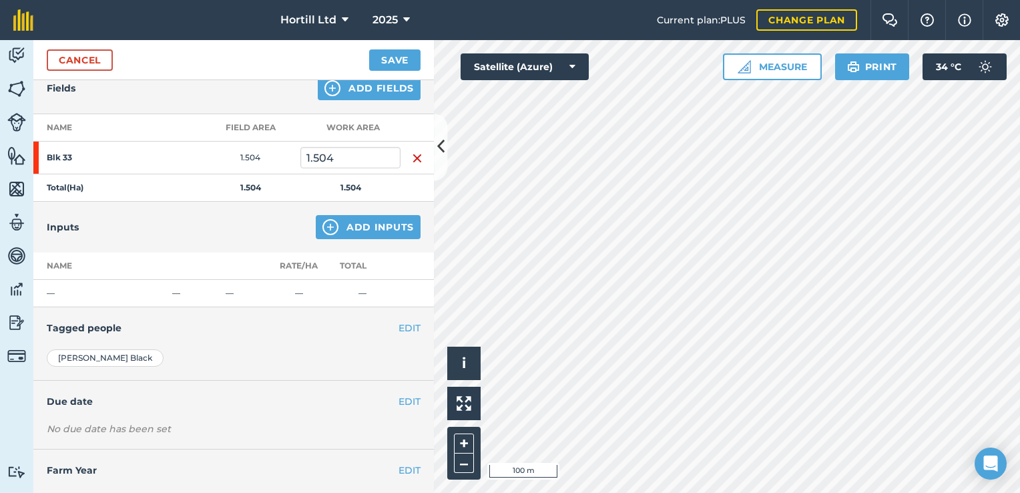
scroll to position [182, 0]
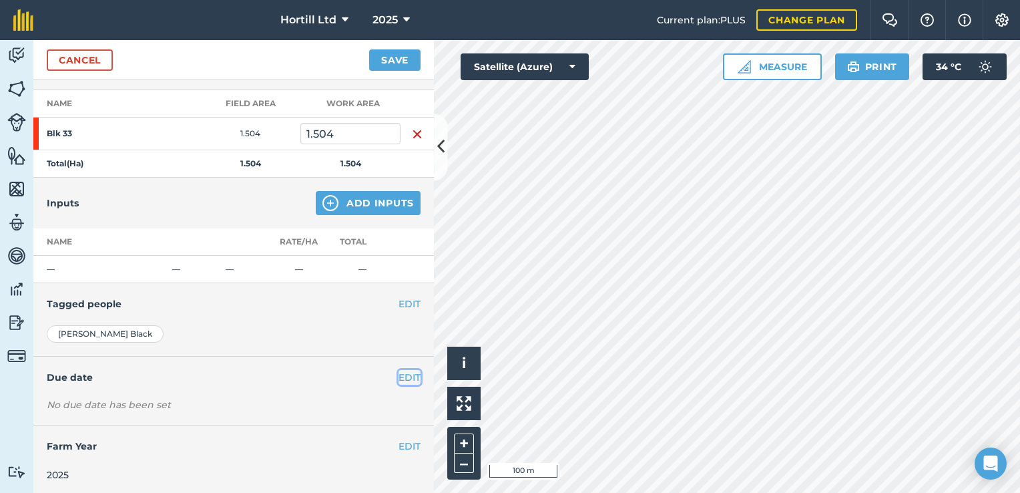
click at [401, 372] on button "EDIT" at bounding box center [410, 377] width 22 height 15
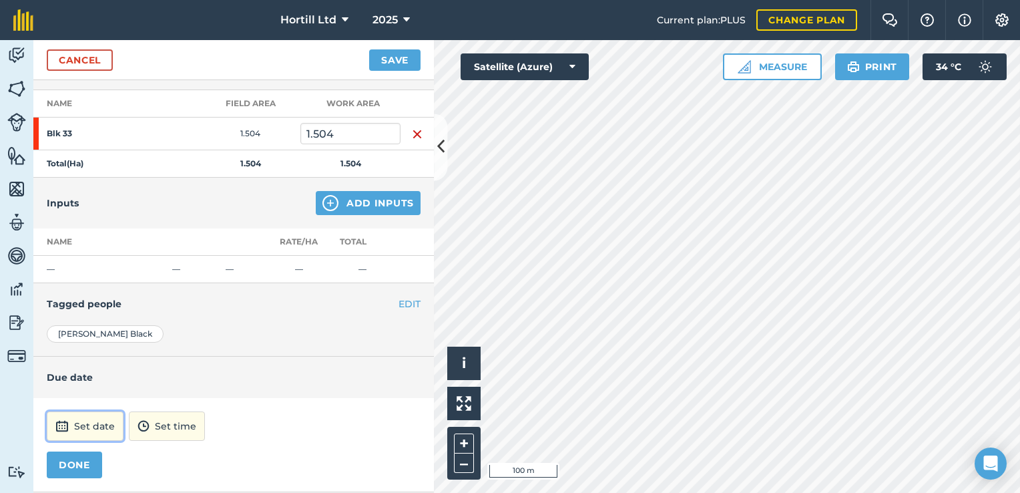
click at [99, 420] on button "Set date" at bounding box center [85, 425] width 77 height 29
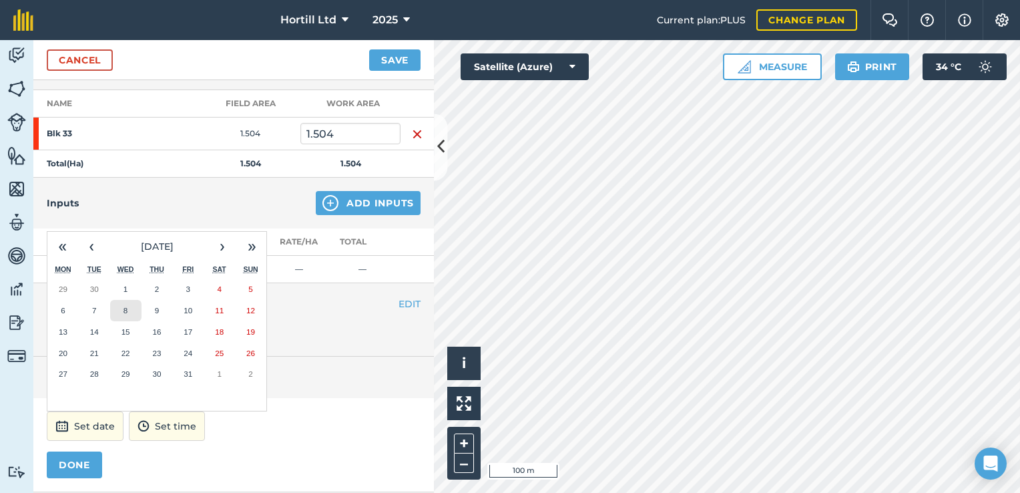
click at [128, 309] on abbr "8" at bounding box center [126, 310] width 4 height 9
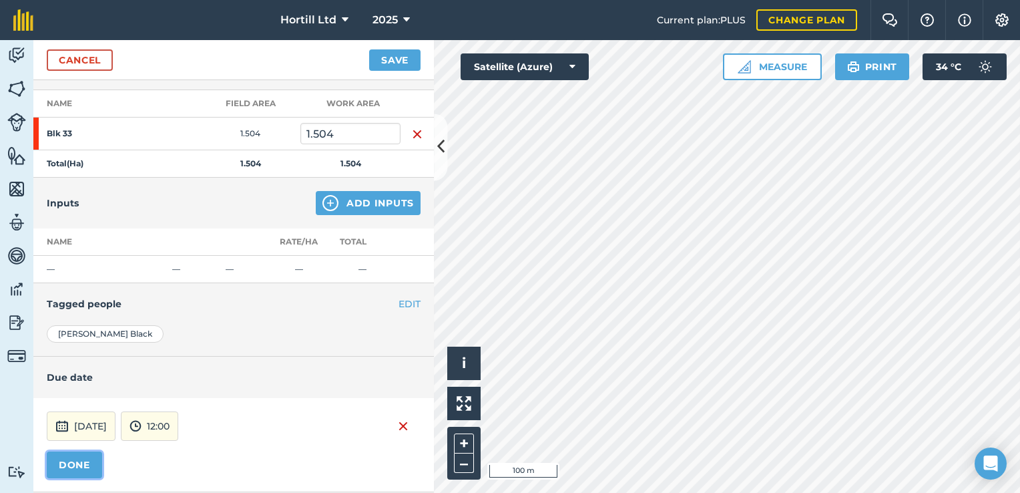
click at [93, 460] on button "DONE" at bounding box center [74, 464] width 55 height 27
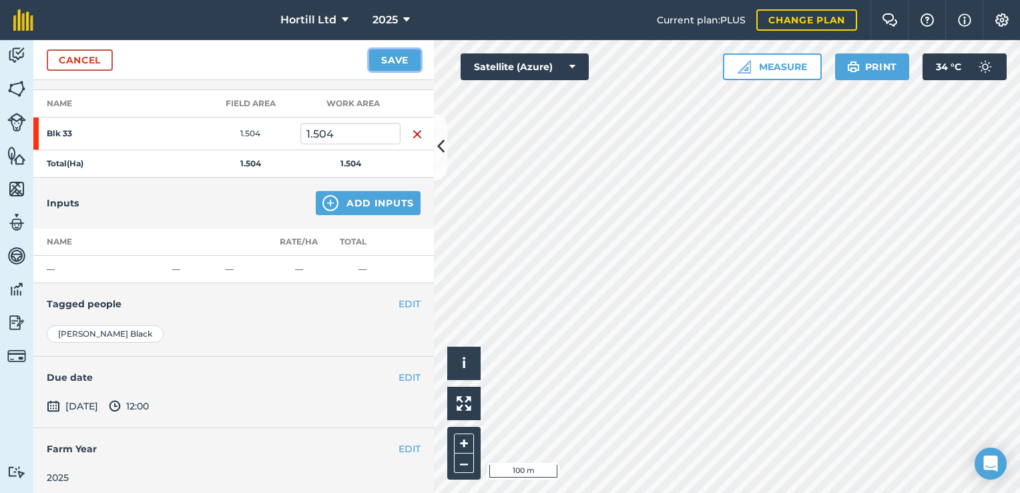
click at [393, 63] on button "Save" at bounding box center [394, 59] width 51 height 21
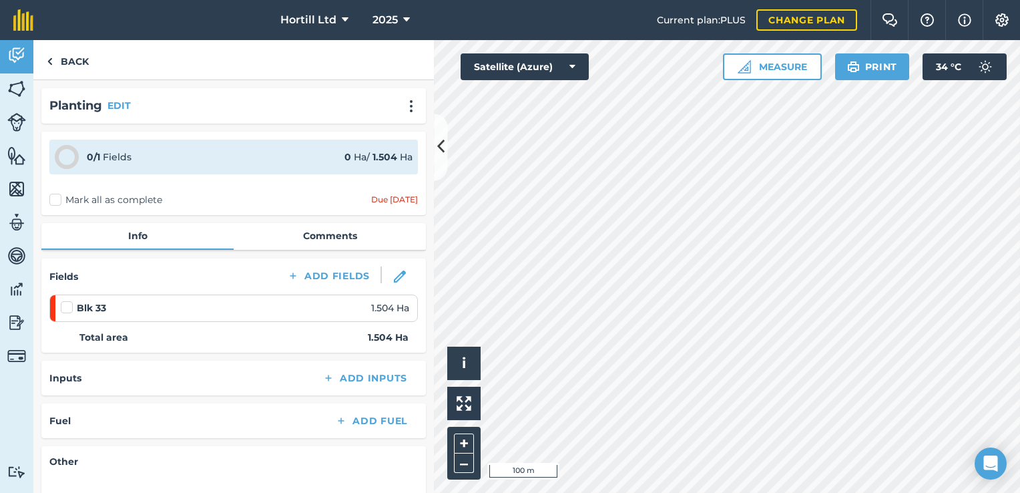
click at [69, 301] on label at bounding box center [69, 301] width 16 height 0
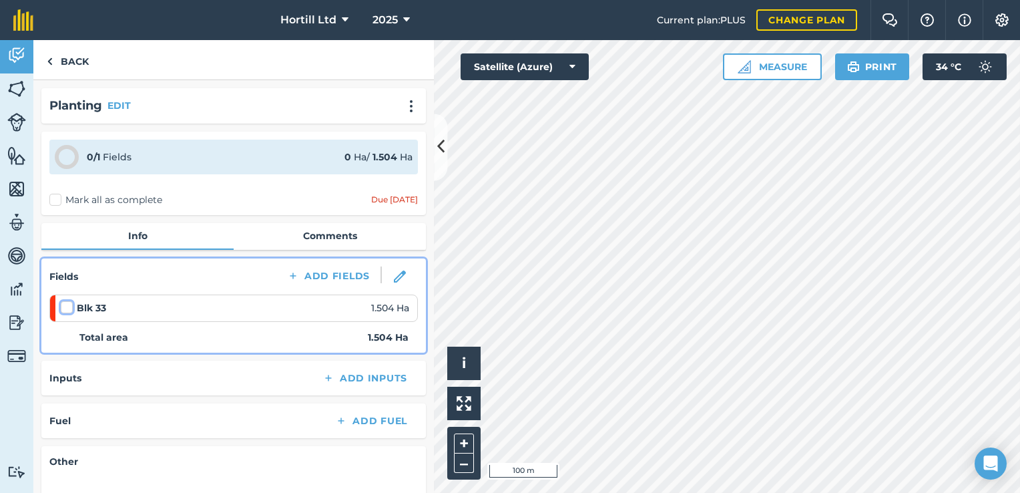
click at [69, 306] on input "checkbox" at bounding box center [65, 305] width 9 height 9
checkbox input "false"
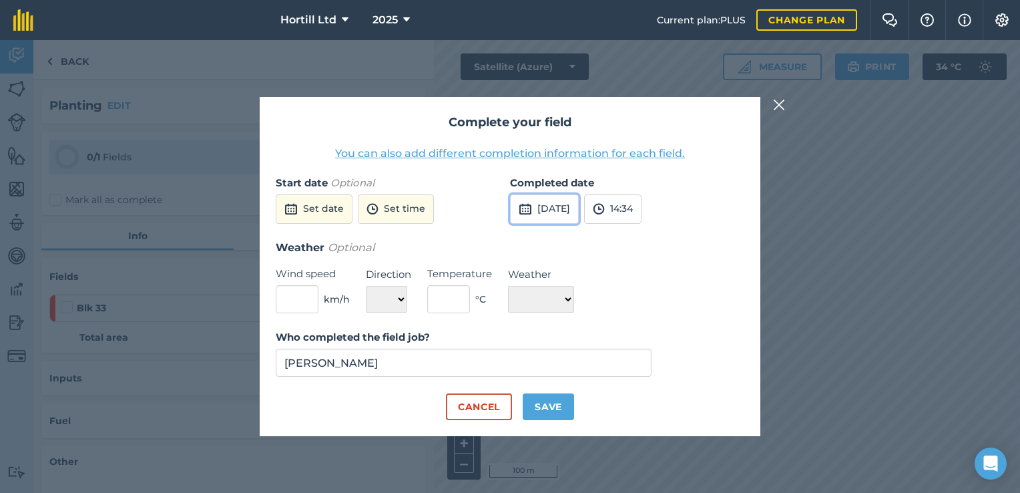
click at [577, 205] on button "[DATE]" at bounding box center [544, 208] width 69 height 29
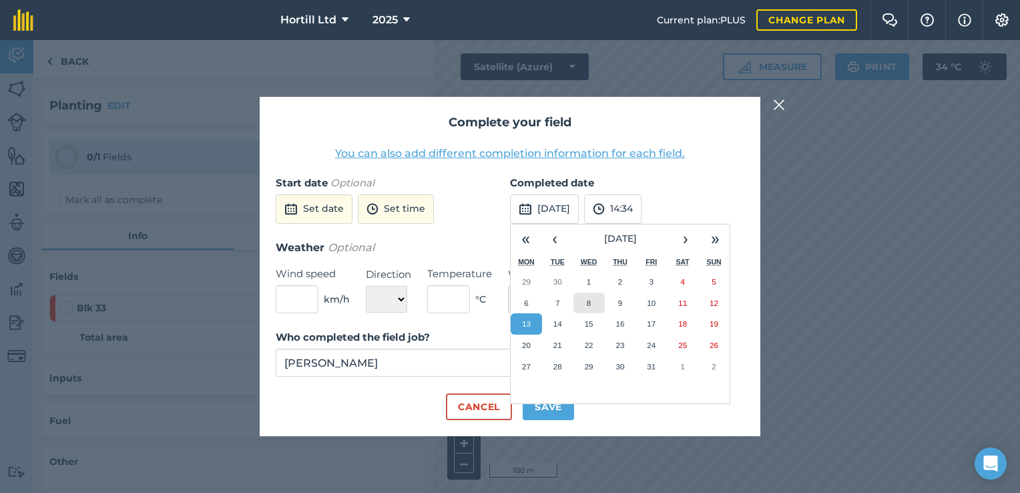
click at [590, 303] on abbr "8" at bounding box center [589, 303] width 4 height 9
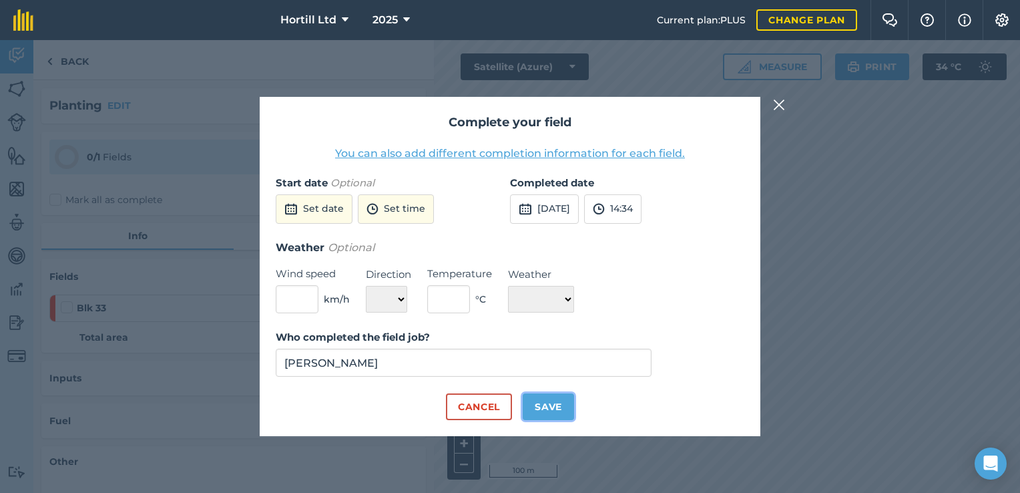
click at [550, 405] on button "Save" at bounding box center [548, 406] width 51 height 27
checkbox input "true"
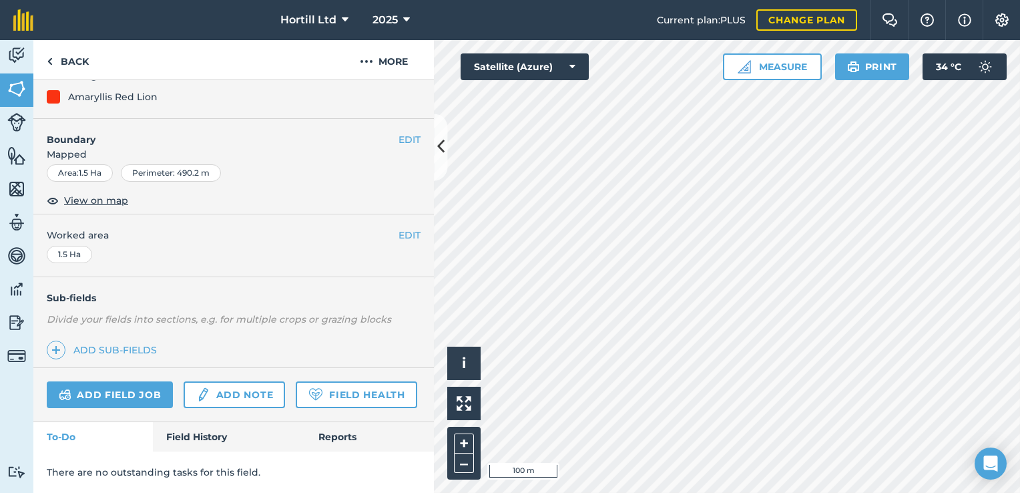
scroll to position [171, 0]
click at [142, 381] on link "Add field job" at bounding box center [110, 394] width 126 height 27
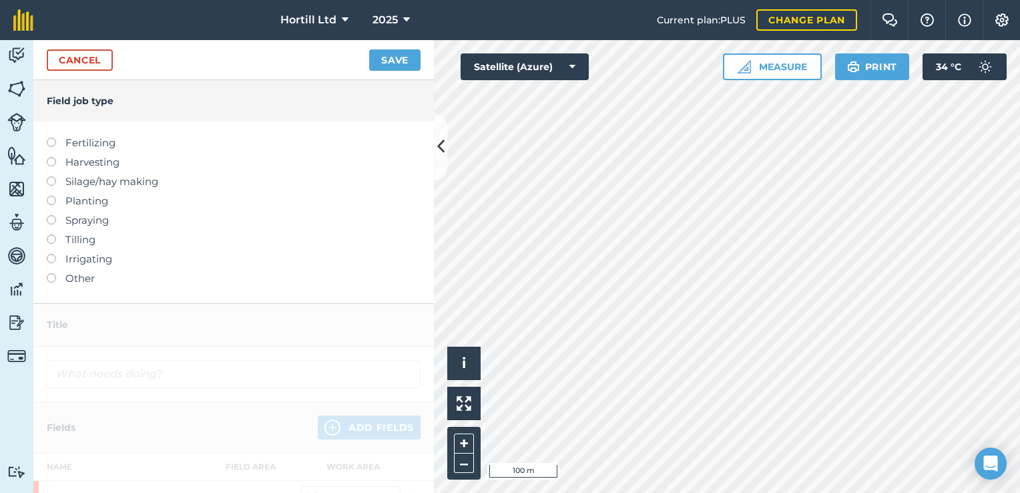
click at [51, 196] on label at bounding box center [56, 196] width 19 height 0
type input "Planting"
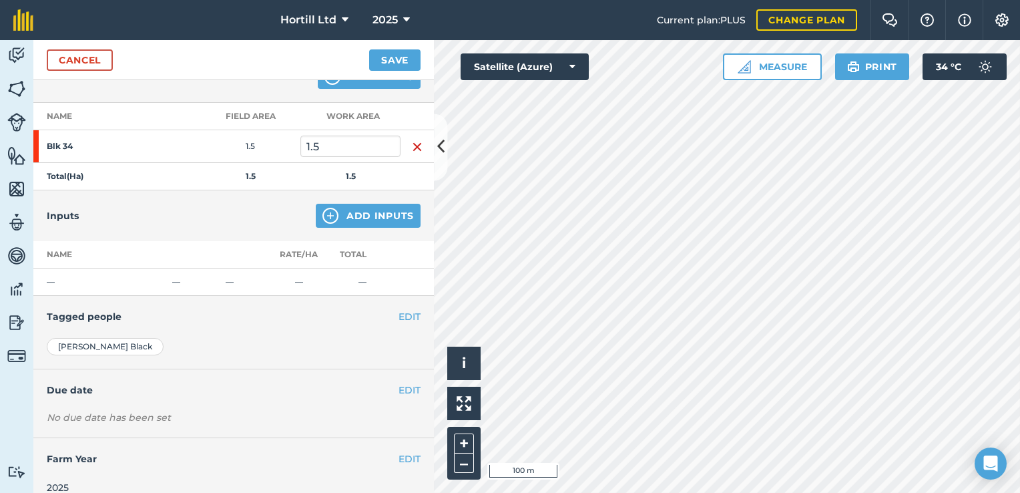
scroll to position [182, 0]
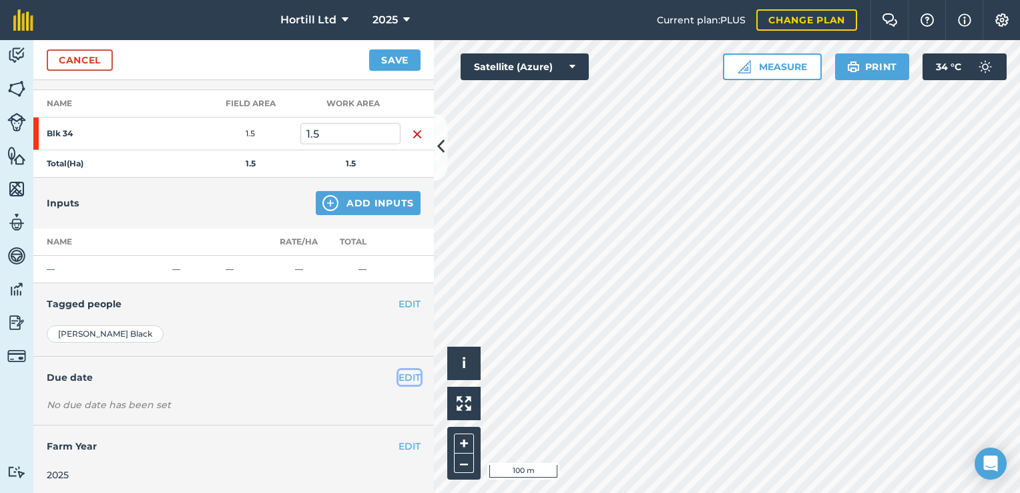
click at [403, 375] on button "EDIT" at bounding box center [410, 377] width 22 height 15
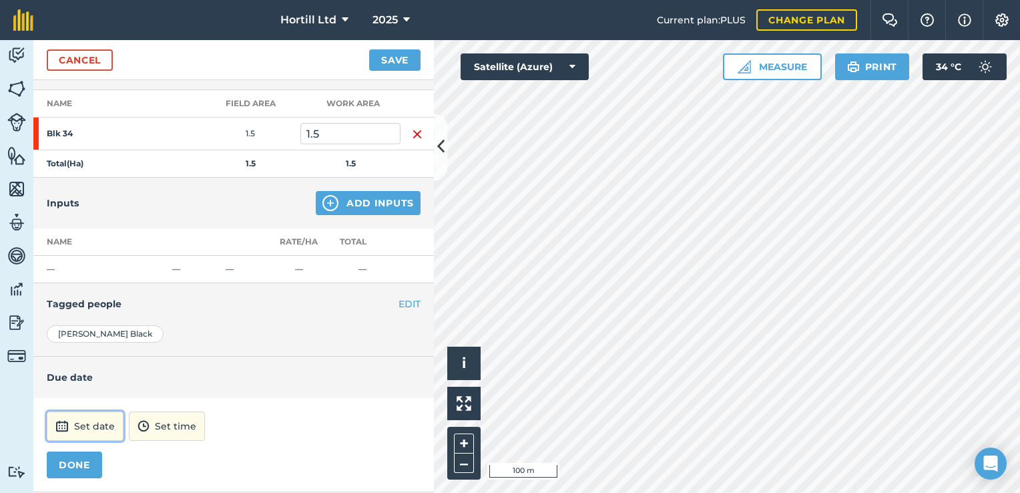
click at [87, 411] on button "Set date" at bounding box center [85, 425] width 77 height 29
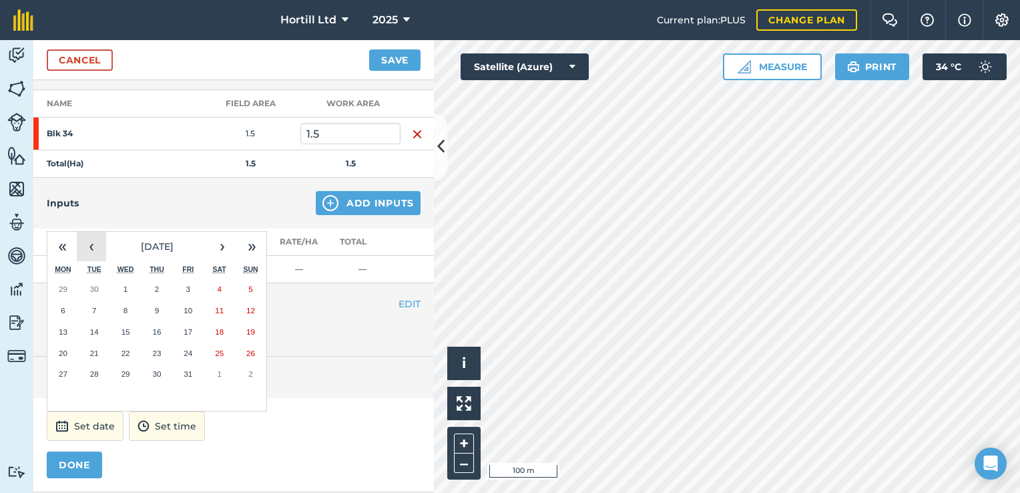
click at [91, 245] on button "‹" at bounding box center [91, 246] width 29 height 29
click at [190, 351] on abbr "26" at bounding box center [188, 353] width 9 height 9
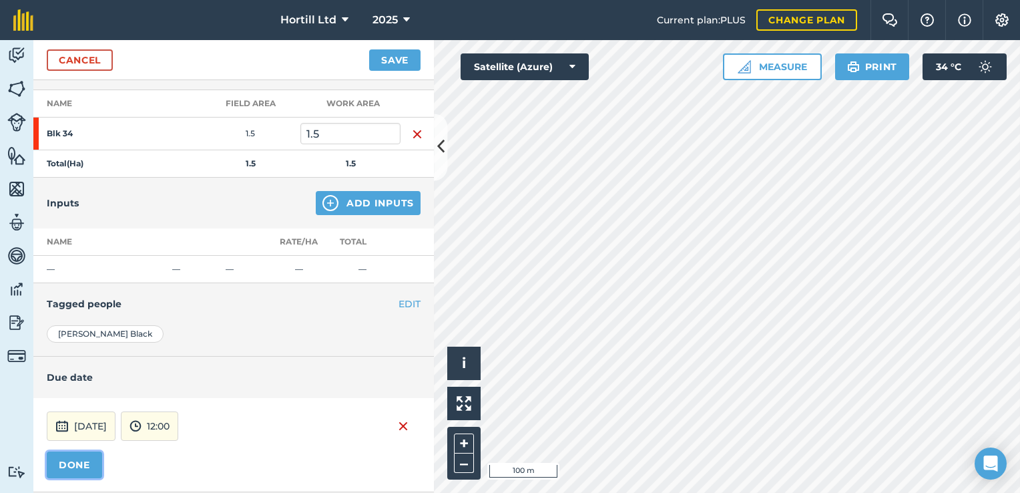
click at [88, 461] on button "DONE" at bounding box center [74, 464] width 55 height 27
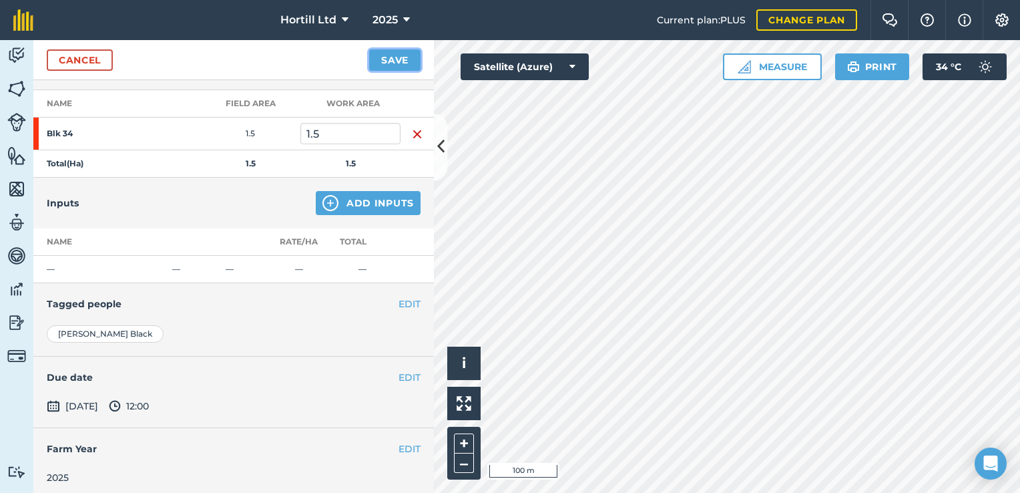
click at [393, 65] on button "Save" at bounding box center [394, 59] width 51 height 21
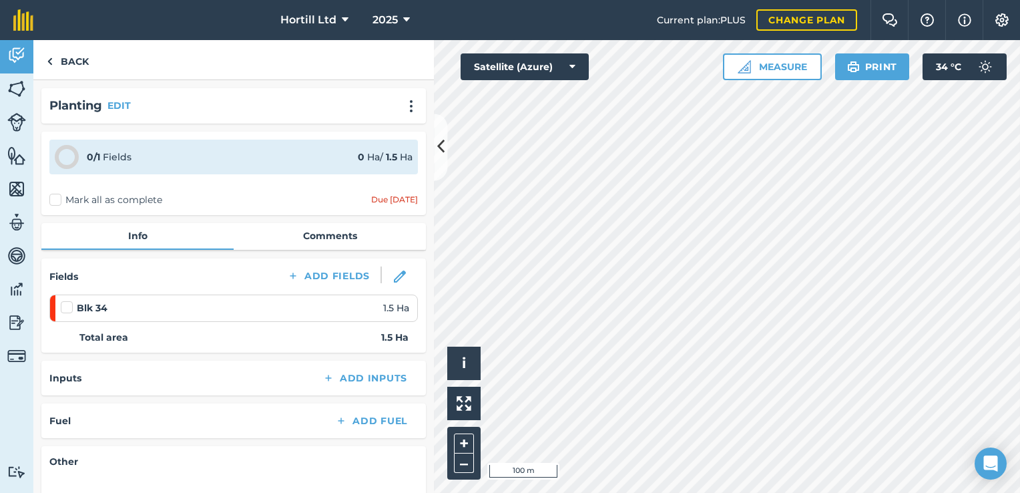
click at [63, 301] on label at bounding box center [69, 301] width 16 height 0
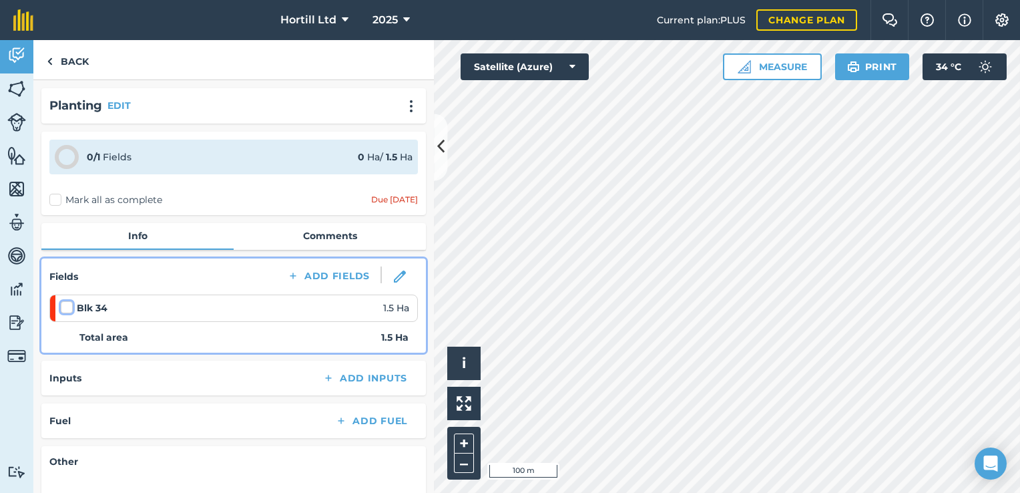
click at [63, 307] on input "checkbox" at bounding box center [65, 305] width 9 height 9
checkbox input "false"
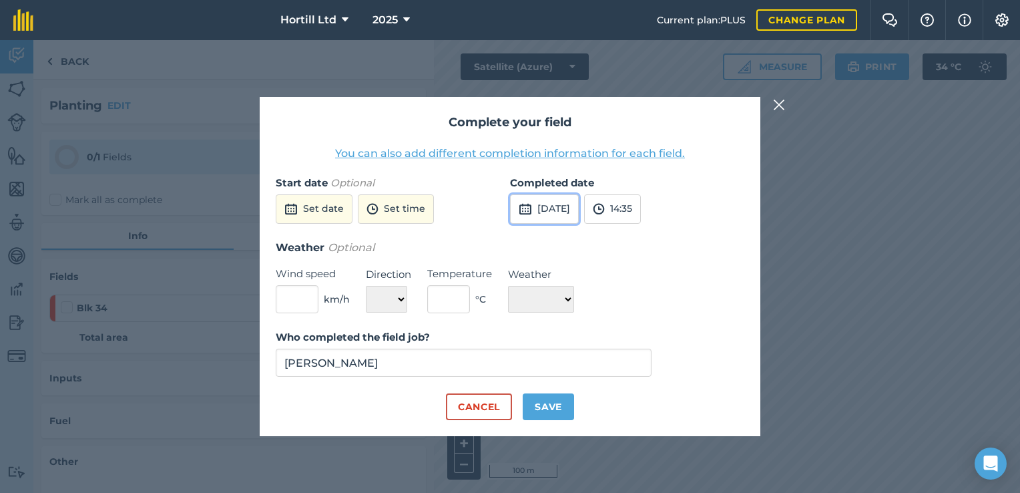
click at [579, 210] on button "[DATE]" at bounding box center [544, 208] width 69 height 29
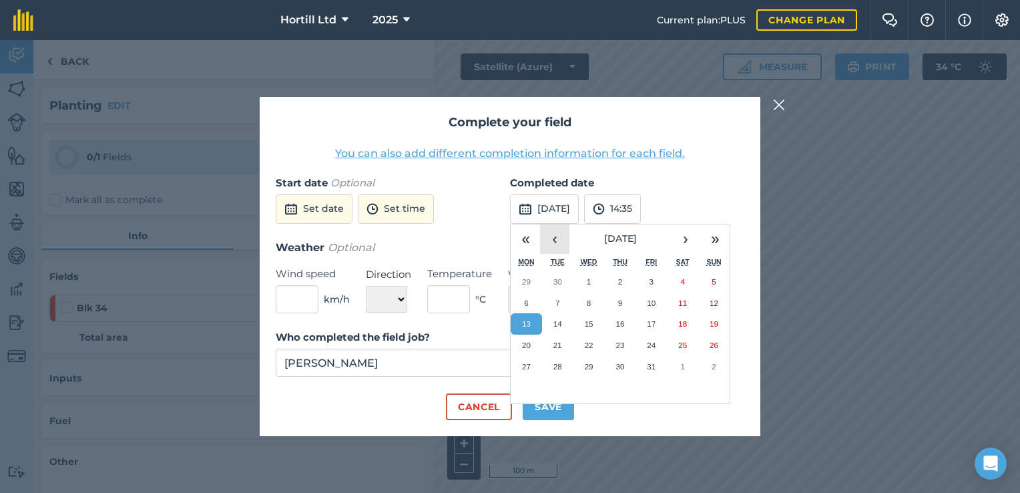
click at [556, 239] on button "‹" at bounding box center [554, 238] width 29 height 29
click at [654, 349] on abbr "26" at bounding box center [651, 345] width 9 height 9
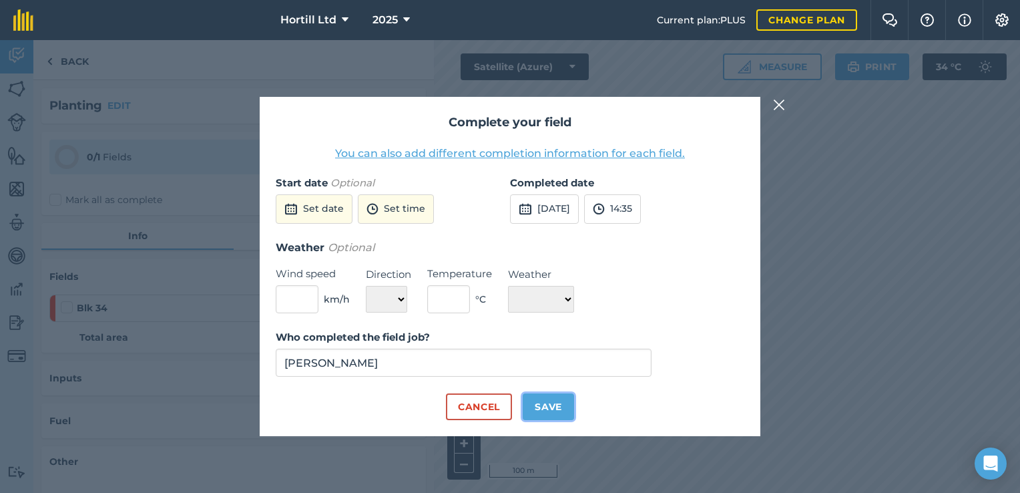
click at [544, 402] on button "Save" at bounding box center [548, 406] width 51 height 27
checkbox input "true"
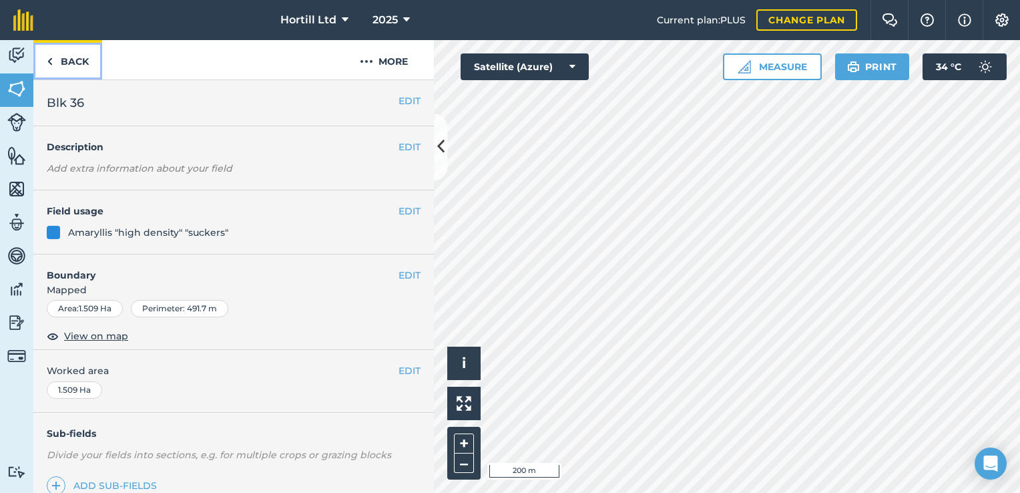
click at [70, 59] on link "Back" at bounding box center [67, 59] width 69 height 39
click at [58, 57] on link "Back" at bounding box center [67, 59] width 69 height 39
click at [400, 212] on button "EDIT" at bounding box center [410, 211] width 22 height 15
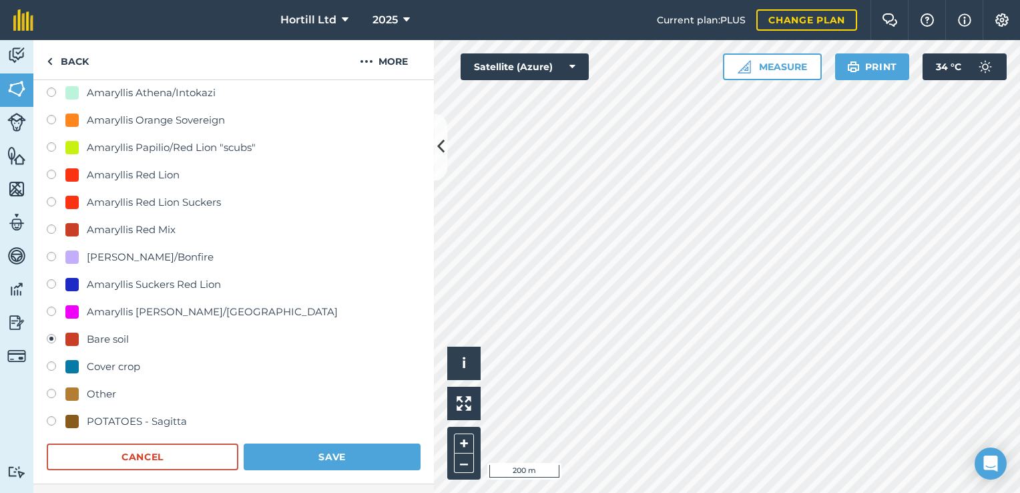
scroll to position [334, 0]
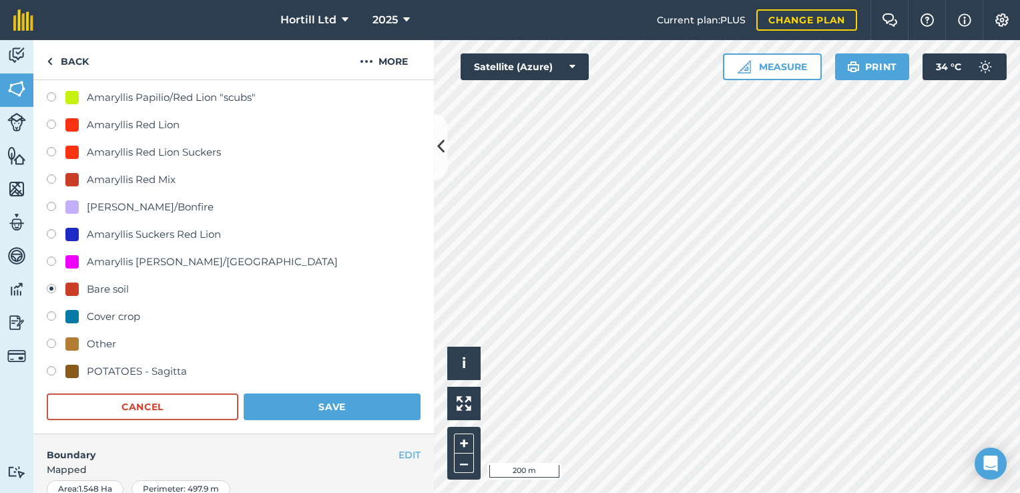
click at [54, 370] on label at bounding box center [56, 372] width 19 height 13
radio input "true"
radio input "false"
click at [313, 403] on button "Save" at bounding box center [332, 406] width 177 height 27
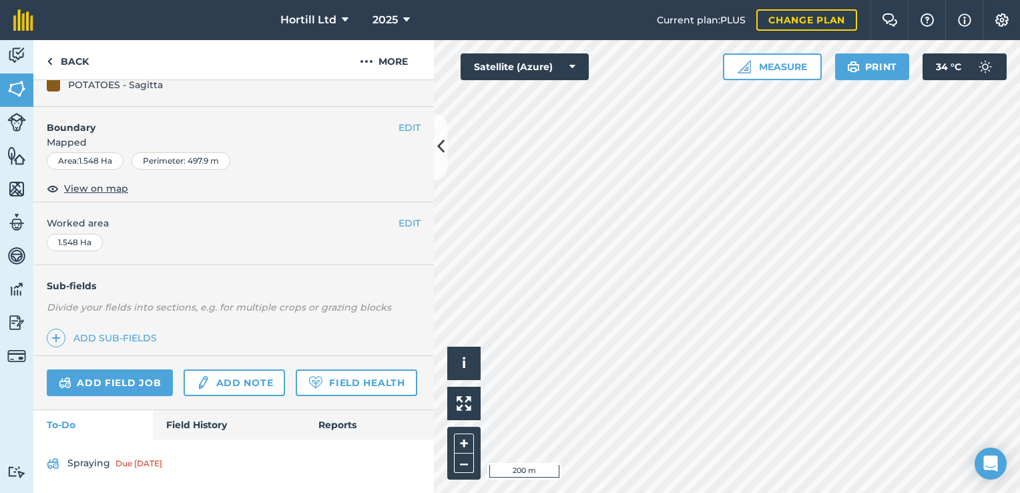
scroll to position [182, 0]
click at [214, 423] on link "Field History" at bounding box center [229, 424] width 152 height 29
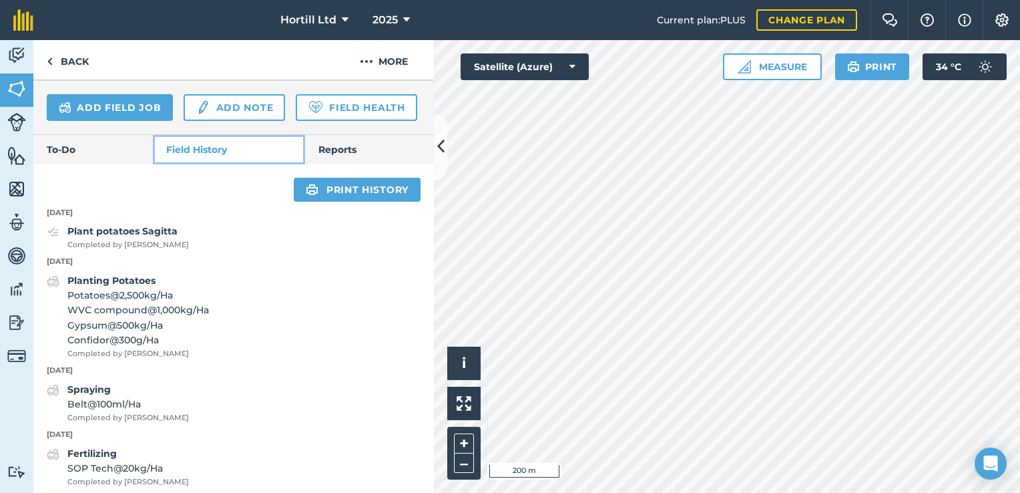
scroll to position [383, 0]
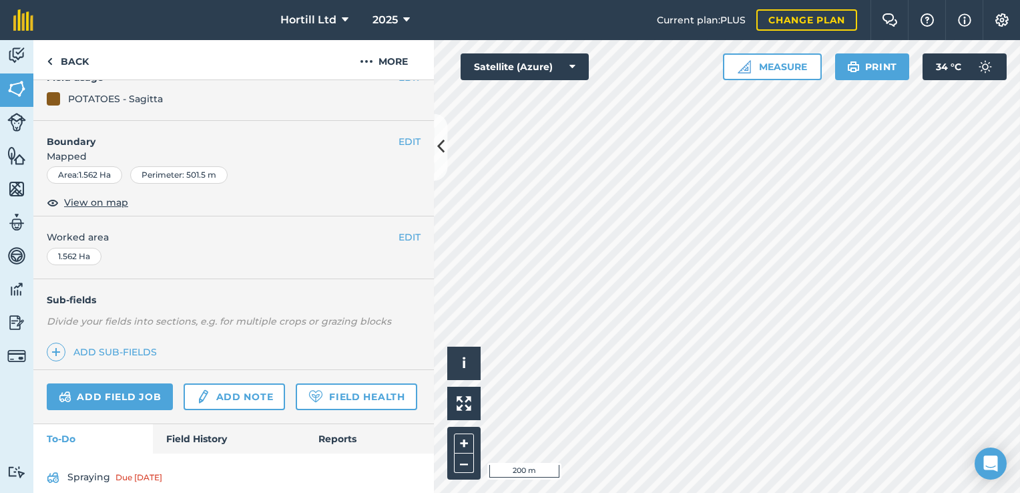
scroll to position [182, 0]
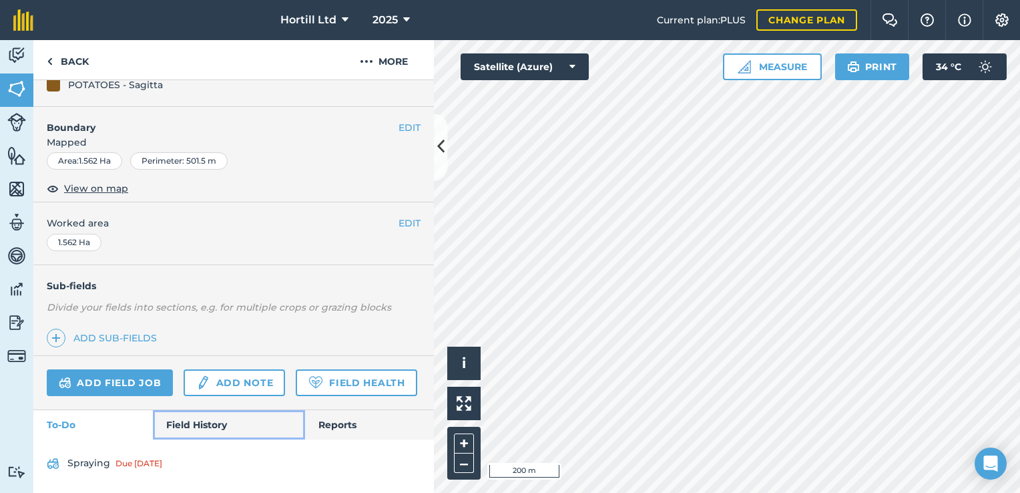
click at [194, 426] on link "Field History" at bounding box center [229, 424] width 152 height 29
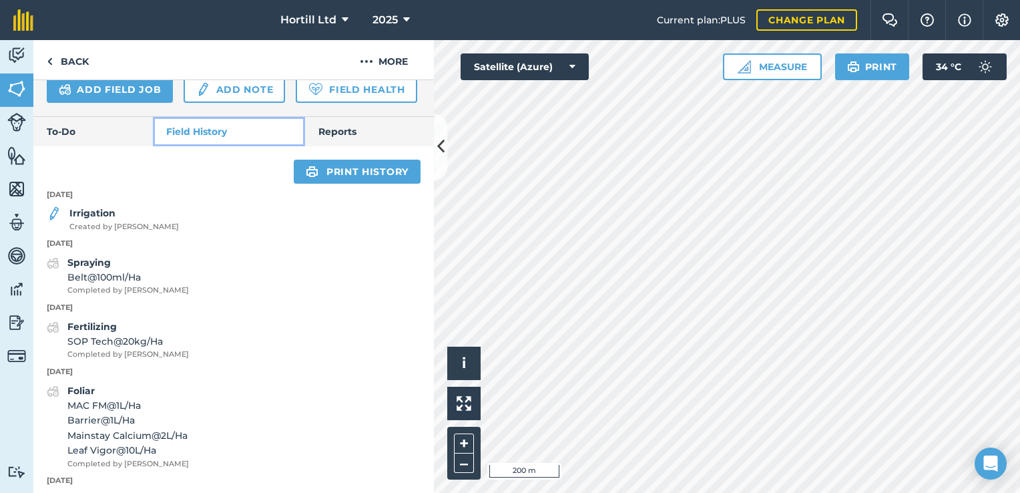
scroll to position [447, 0]
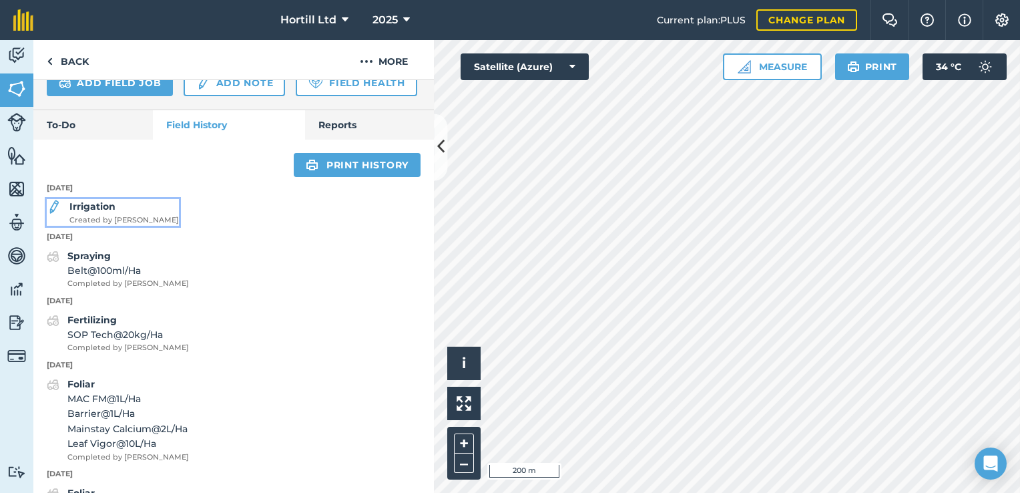
click at [58, 215] on img at bounding box center [54, 207] width 15 height 16
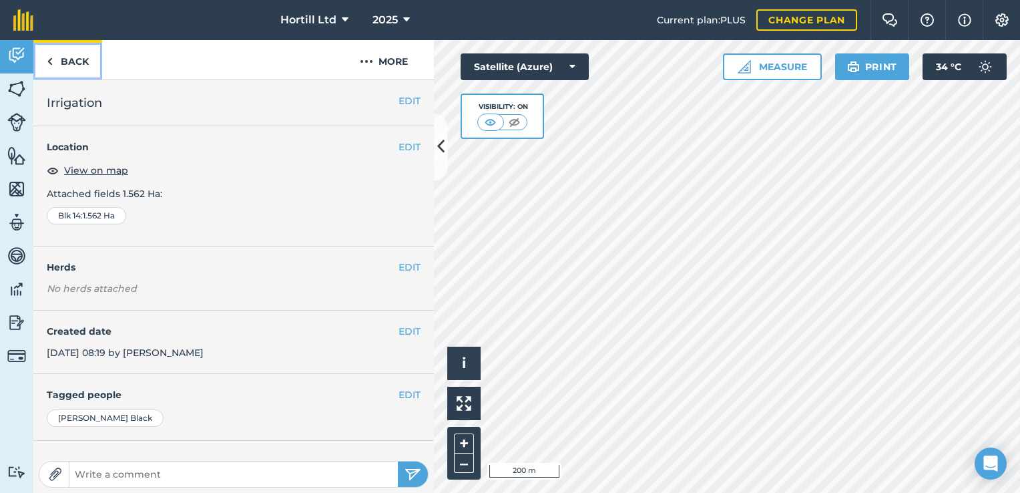
click at [77, 58] on link "Back" at bounding box center [67, 59] width 69 height 39
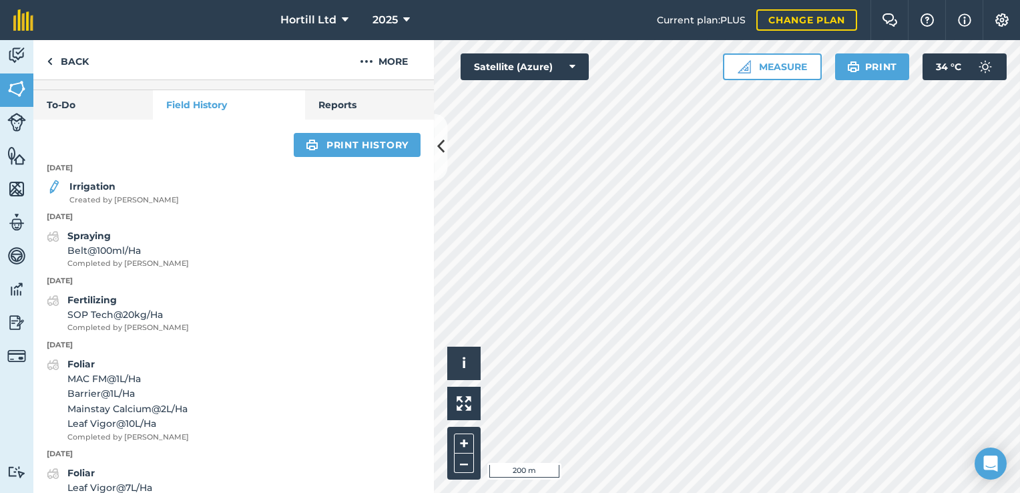
scroll to position [534, 0]
